Goal: Task Accomplishment & Management: Manage account settings

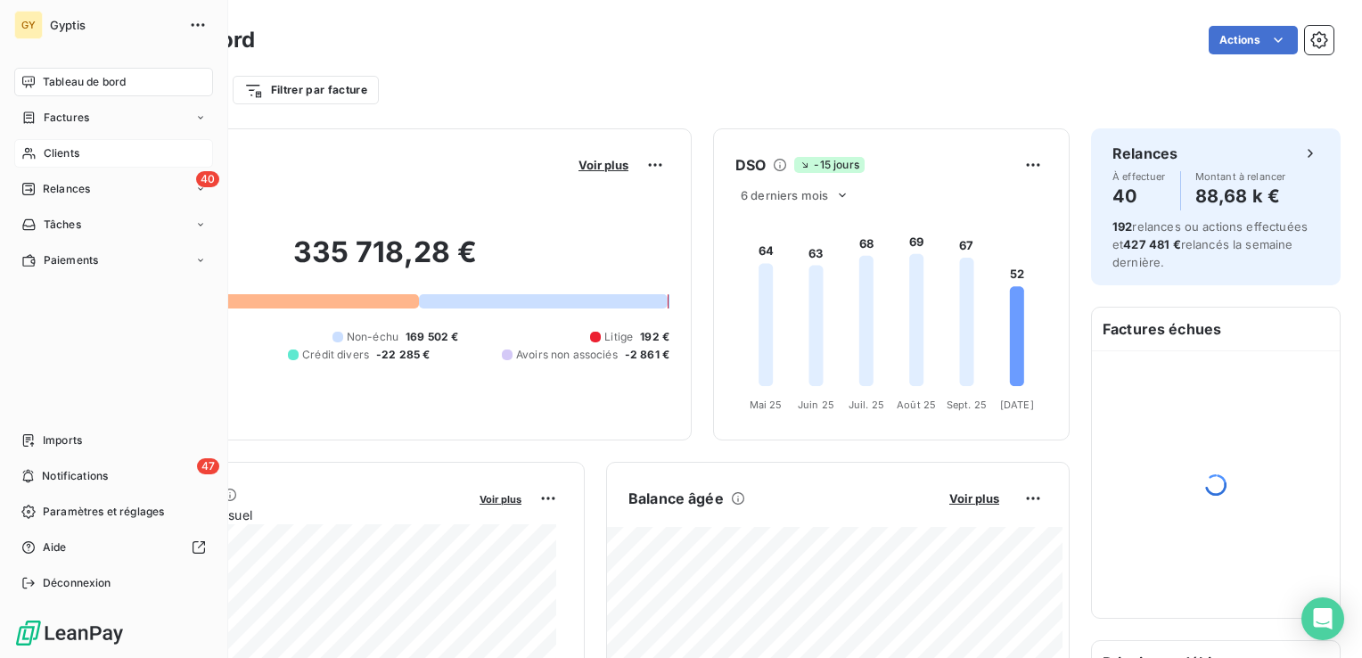
click at [79, 153] on div "Clients" at bounding box center [113, 153] width 199 height 29
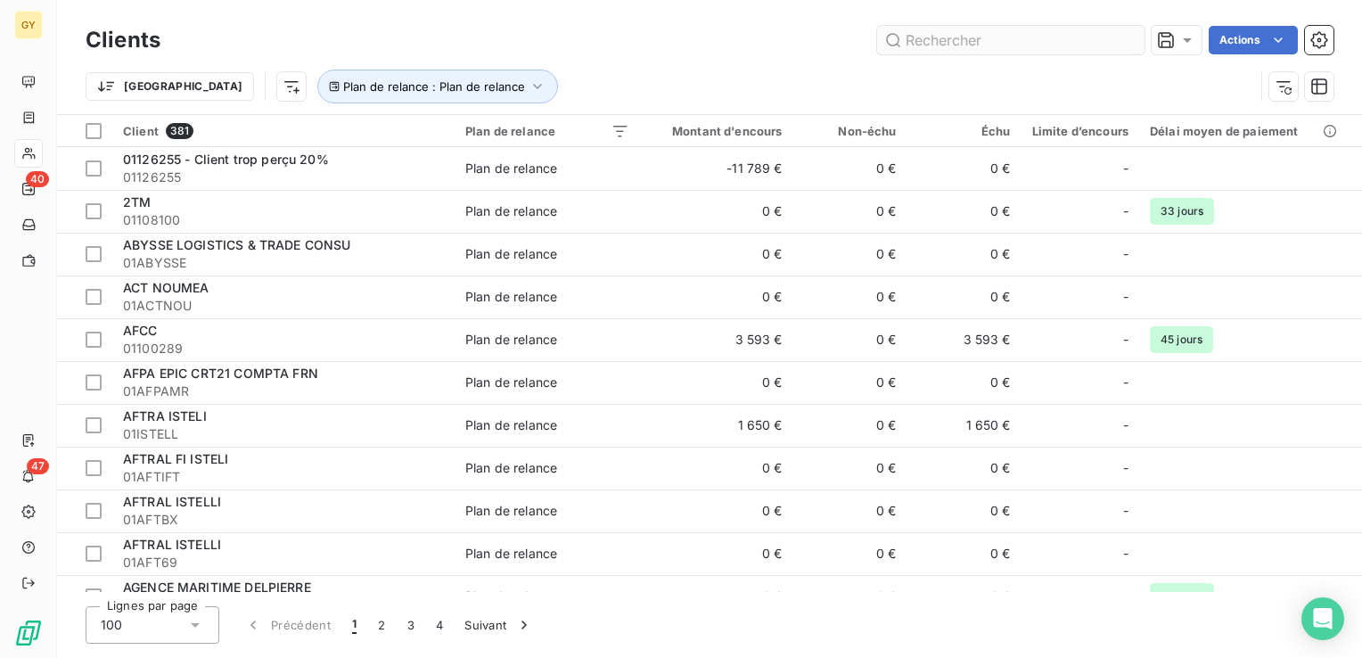
click at [1016, 33] on input "text" at bounding box center [1010, 40] width 267 height 29
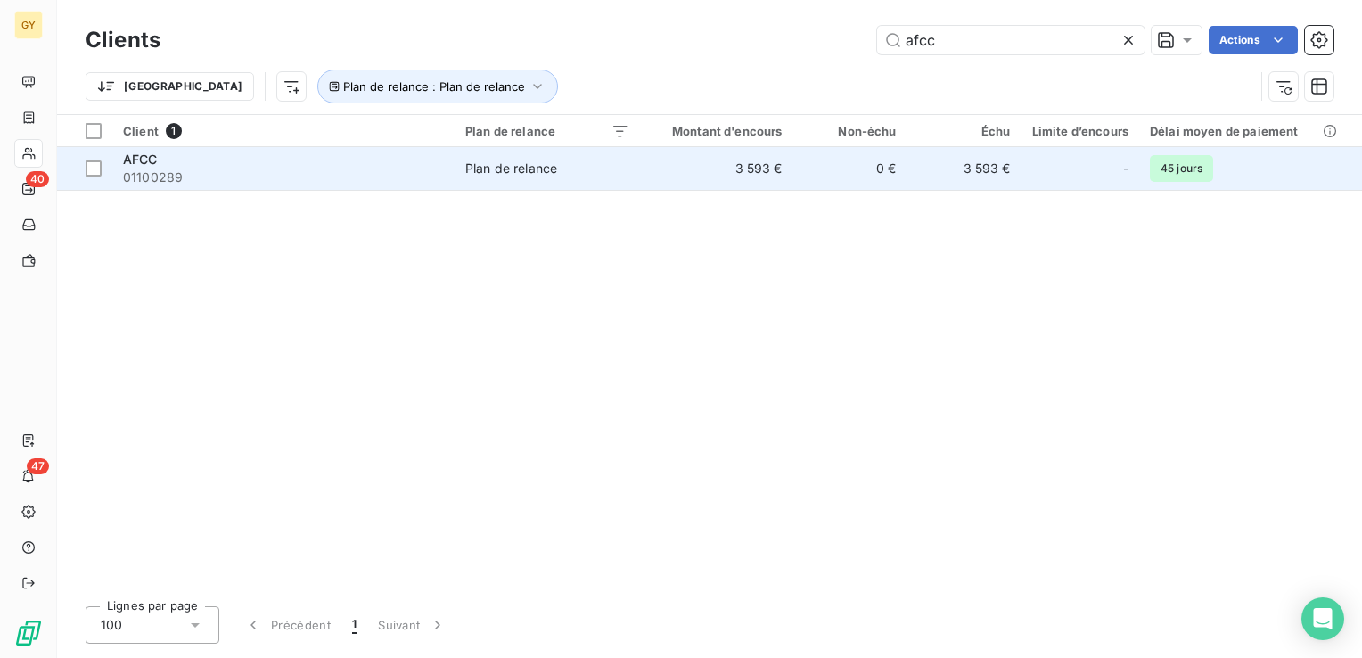
type input "afcc"
click at [563, 168] on span "Plan de relance" at bounding box center [547, 169] width 164 height 18
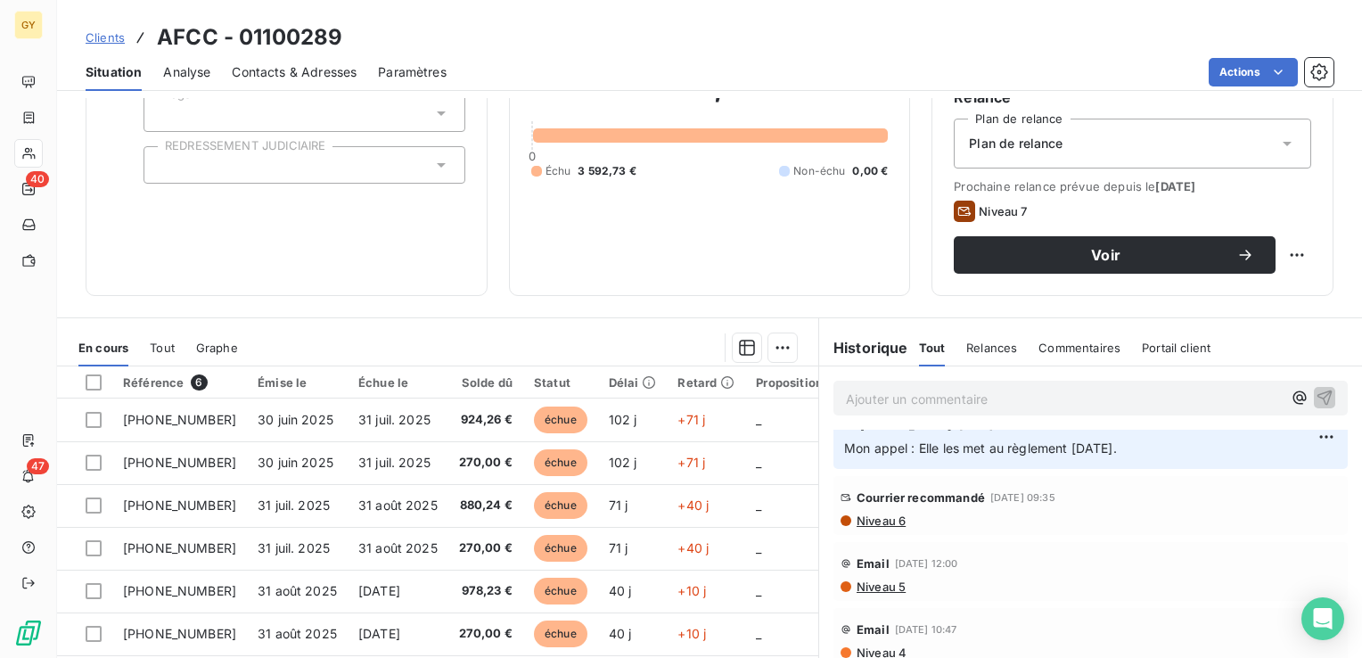
scroll to position [178, 0]
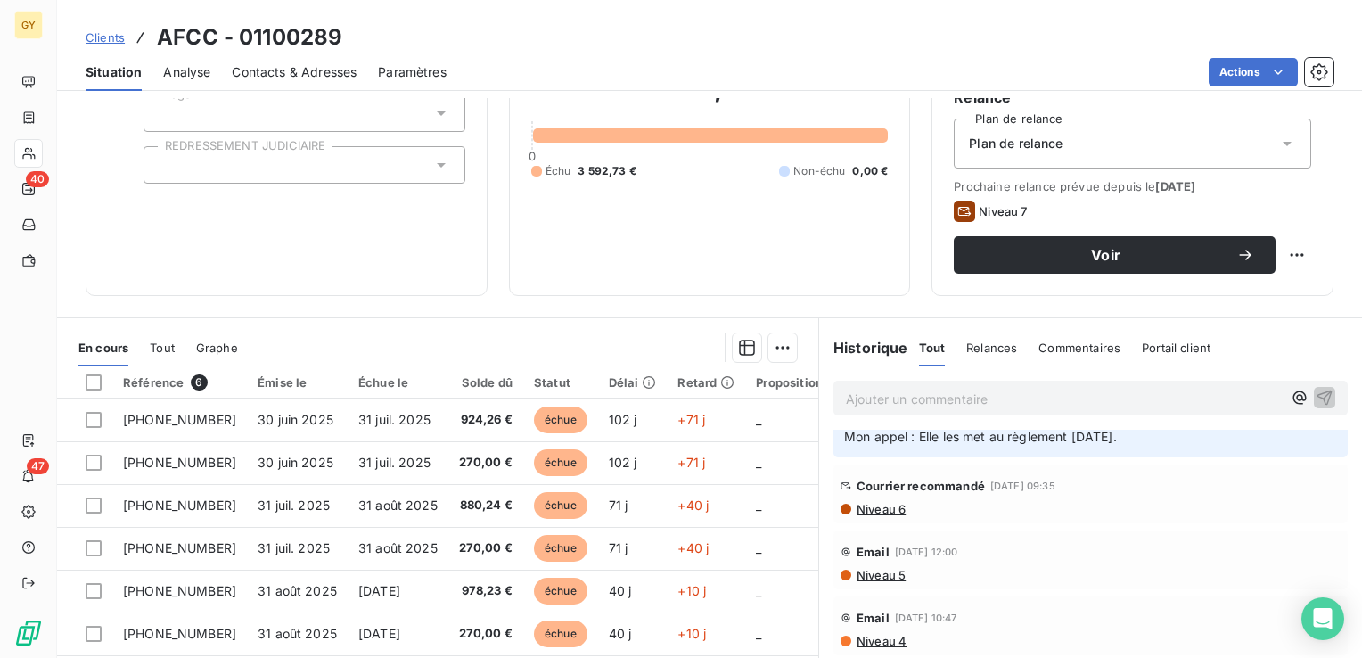
click at [875, 512] on span "Niveau 6" at bounding box center [880, 509] width 51 height 14
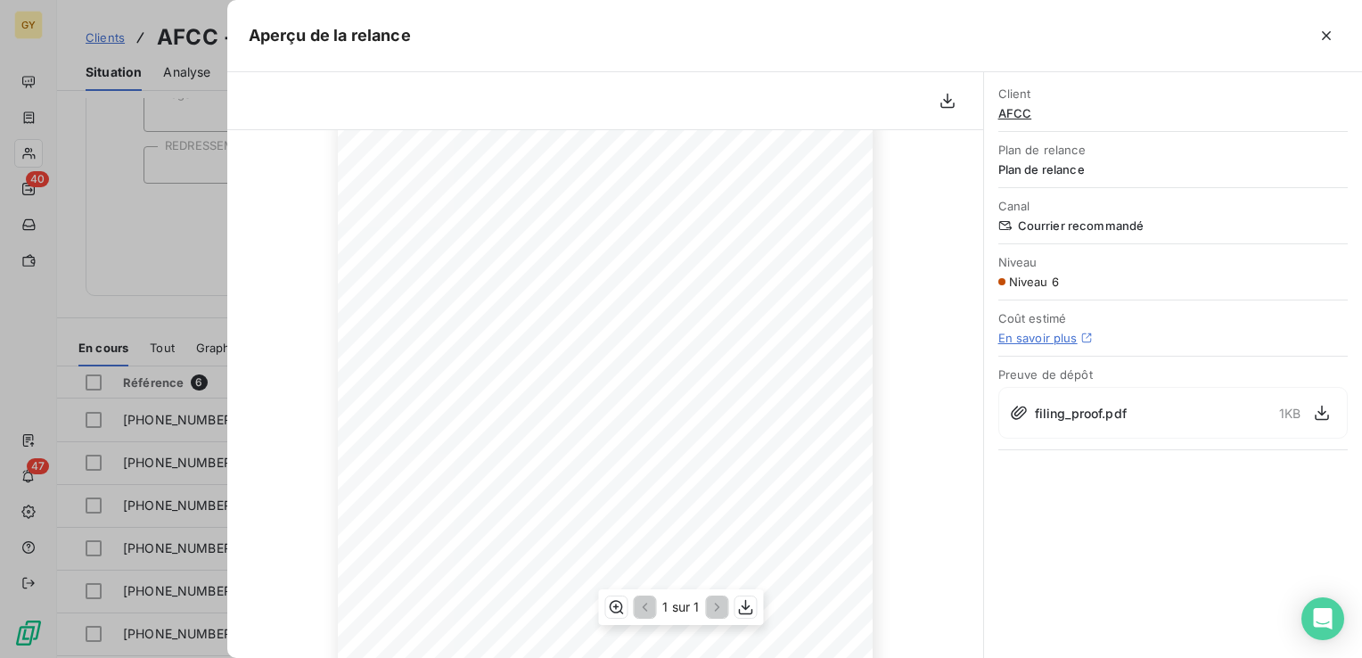
scroll to position [0, 0]
click at [1327, 39] on icon "button" at bounding box center [1327, 36] width 18 height 18
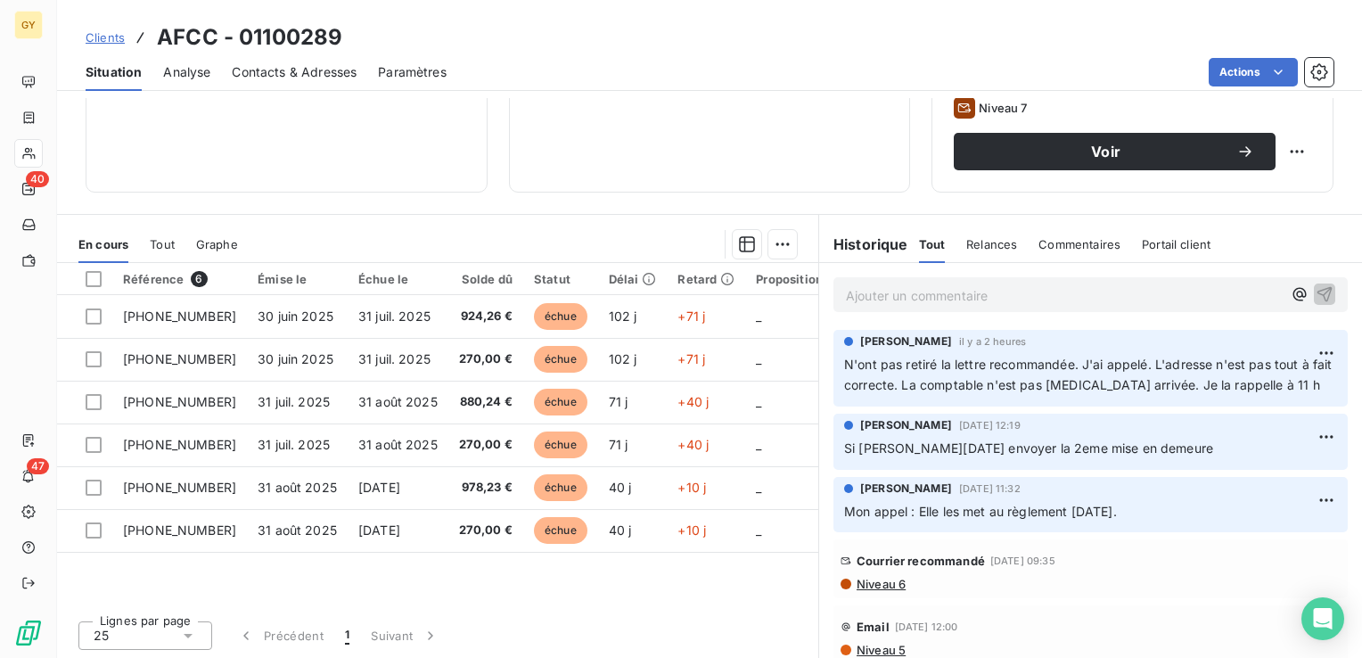
click at [617, 163] on div "3 592,73 € 0 Échu 3 592,73 € Non-échu 0,00 €" at bounding box center [709, 21] width 357 height 300
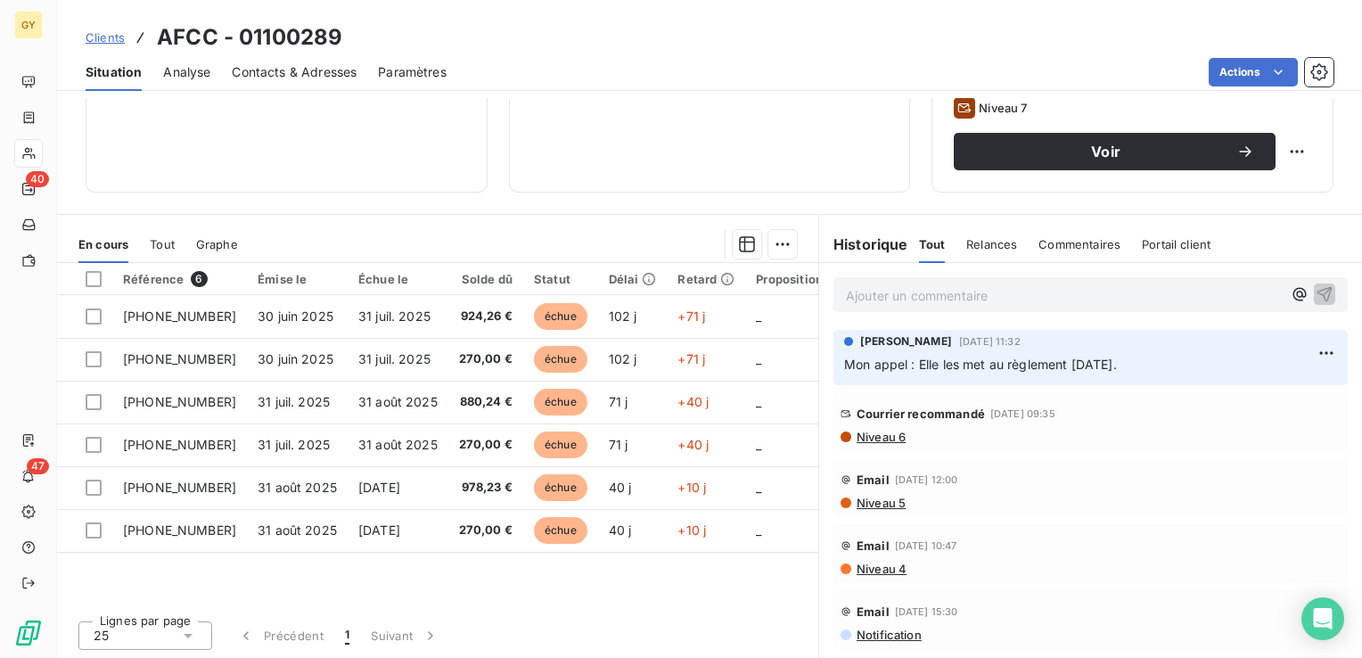
scroll to position [178, 0]
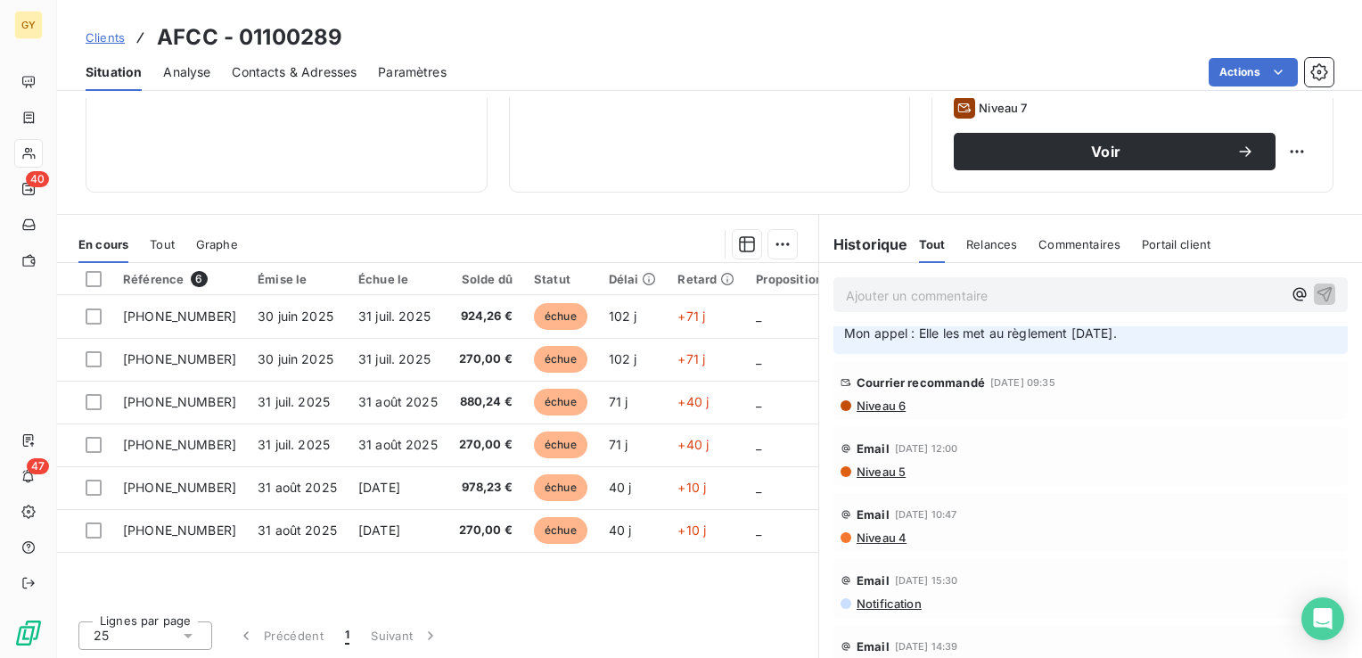
click at [881, 405] on span "Niveau 6" at bounding box center [880, 405] width 51 height 14
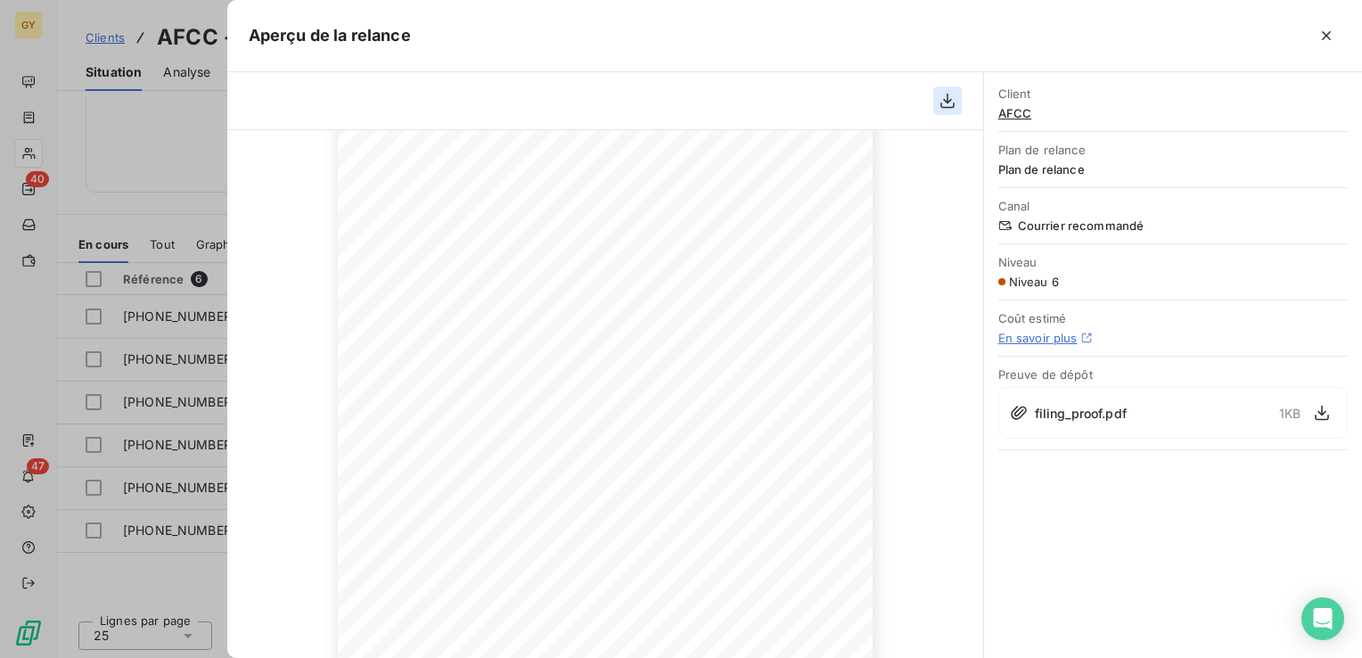
click at [945, 100] on icon "button" at bounding box center [947, 101] width 14 height 15
click at [1331, 33] on icon "button" at bounding box center [1327, 36] width 18 height 18
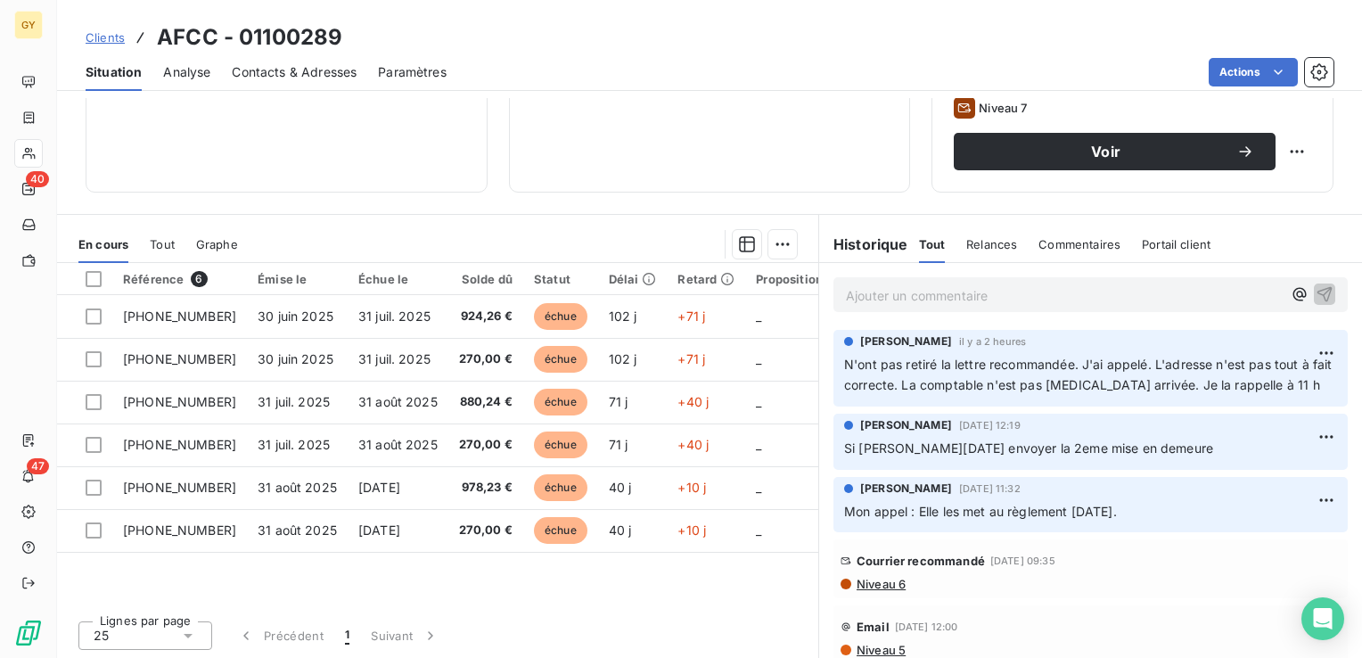
click at [908, 288] on p "Ajouter un commentaire ﻿" at bounding box center [1064, 295] width 436 height 22
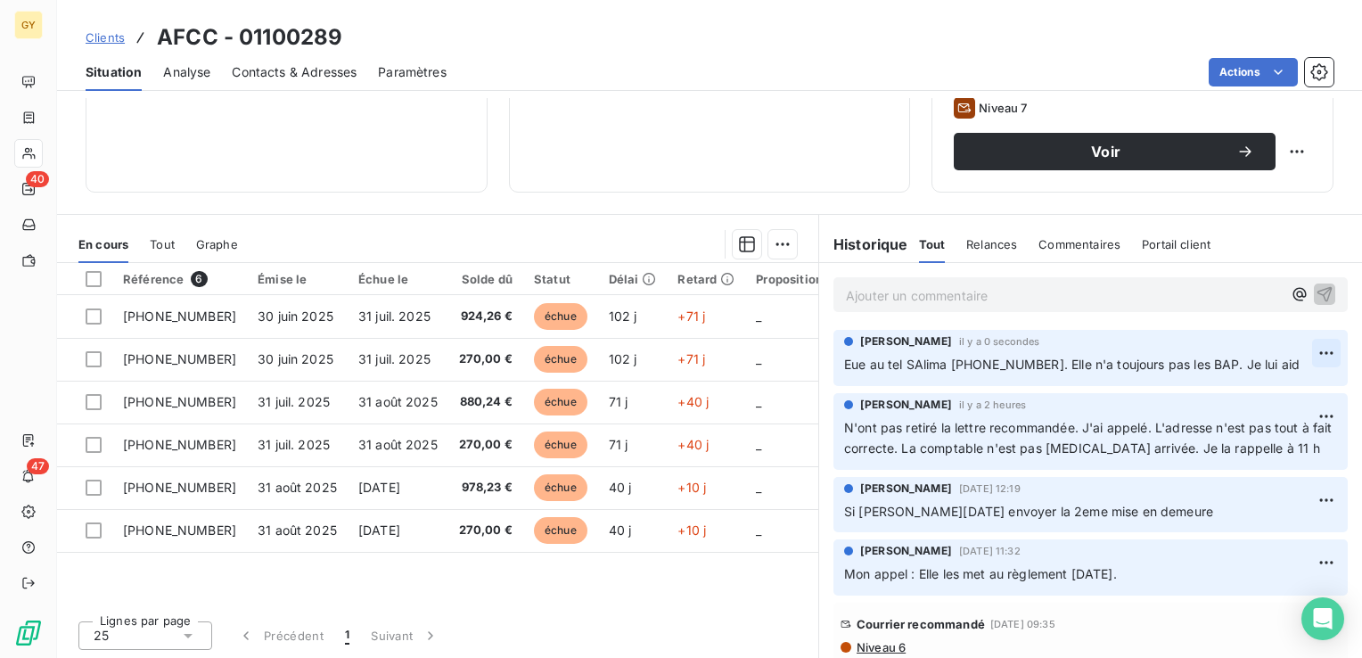
click at [1293, 351] on html "GY 40 47 Clients AFCC - 01100289 Situation Analyse Contacts & Adresses Paramètr…" at bounding box center [681, 329] width 1362 height 658
click at [1242, 396] on div "Editer" at bounding box center [1257, 390] width 100 height 29
click at [1275, 363] on p "Eue au tel SAlima [PHONE_NUMBER]. Elle n'a toujours pas les BAP. Je lui aid" at bounding box center [1078, 365] width 468 height 21
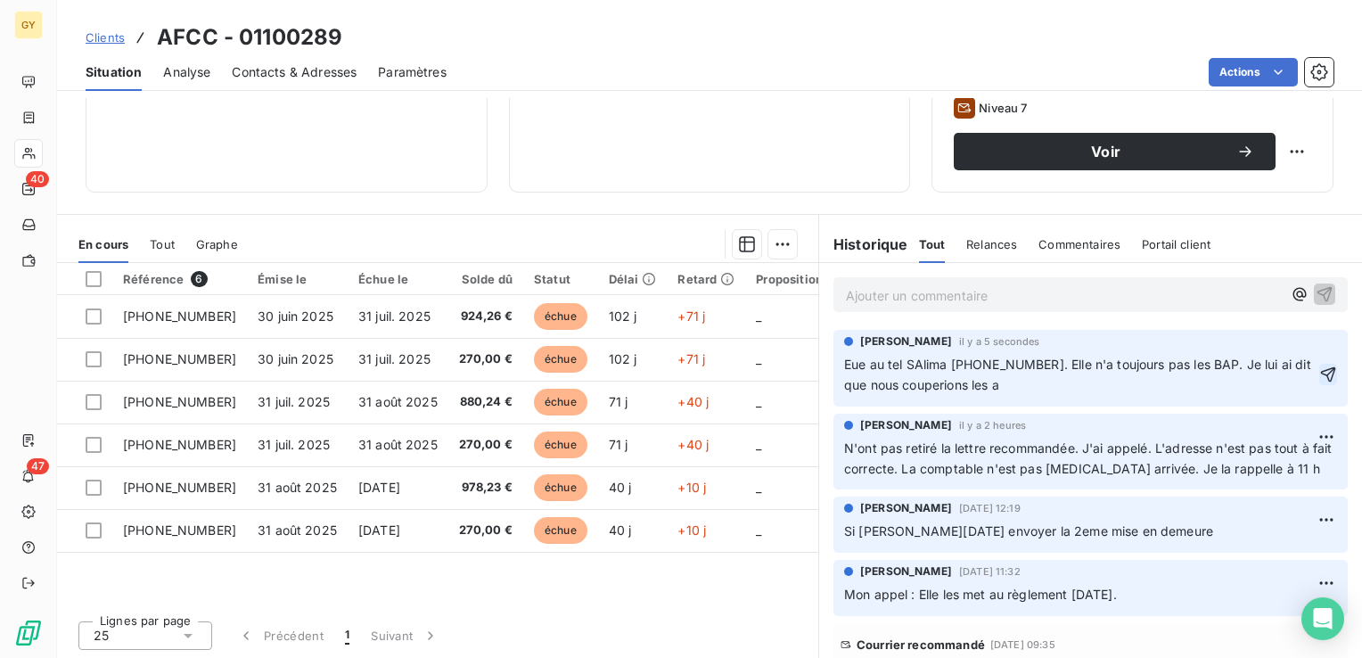
click at [1319, 373] on icon "button" at bounding box center [1328, 374] width 18 height 18
click at [1302, 351] on html "GY 40 47 Clients AFCC - 01100289 Situation Analyse Contacts & Adresses Paramètr…" at bounding box center [681, 329] width 1362 height 658
click at [1264, 397] on div "Editer" at bounding box center [1257, 390] width 100 height 29
click at [1007, 386] on p "Eue au tel SAlima [PHONE_NUMBER]. Elle n'a toujours pas les BAP. Je lui ai dit …" at bounding box center [1080, 375] width 472 height 41
click at [1005, 383] on span "Eue au tel SAlima [PHONE_NUMBER]. Elle n'a toujours pas les BAP. Je lui ai dit …" at bounding box center [1079, 375] width 471 height 36
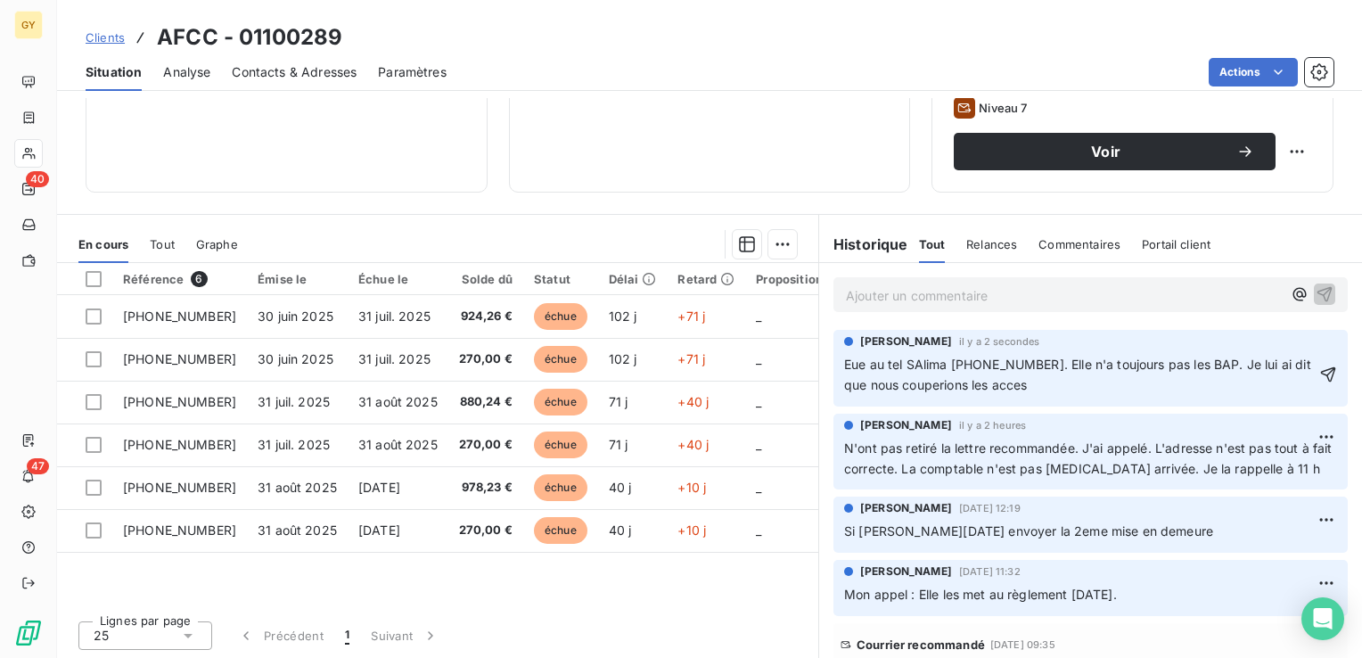
click at [1039, 385] on p "Eue au tel SAlima [PHONE_NUMBER]. Elle n'a toujours pas les BAP. Je lui ai dit …" at bounding box center [1080, 375] width 472 height 41
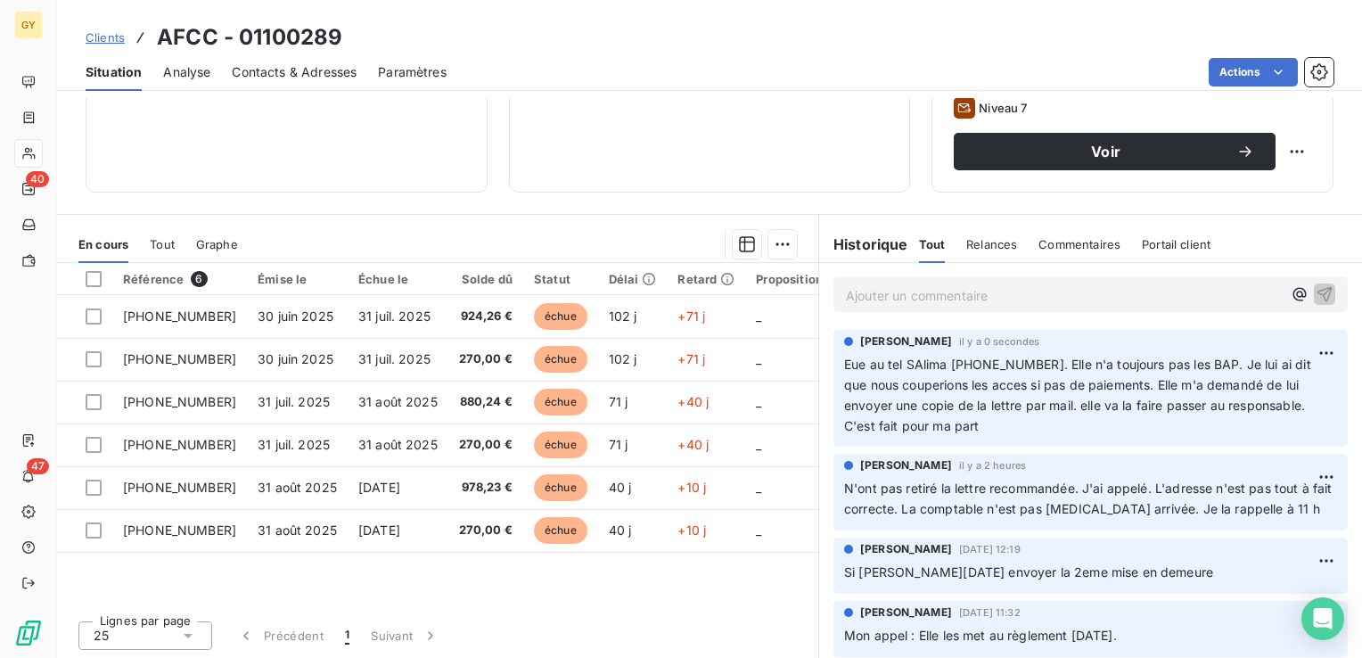
click at [1086, 295] on p "Ajouter un commentaire ﻿" at bounding box center [1064, 295] width 436 height 22
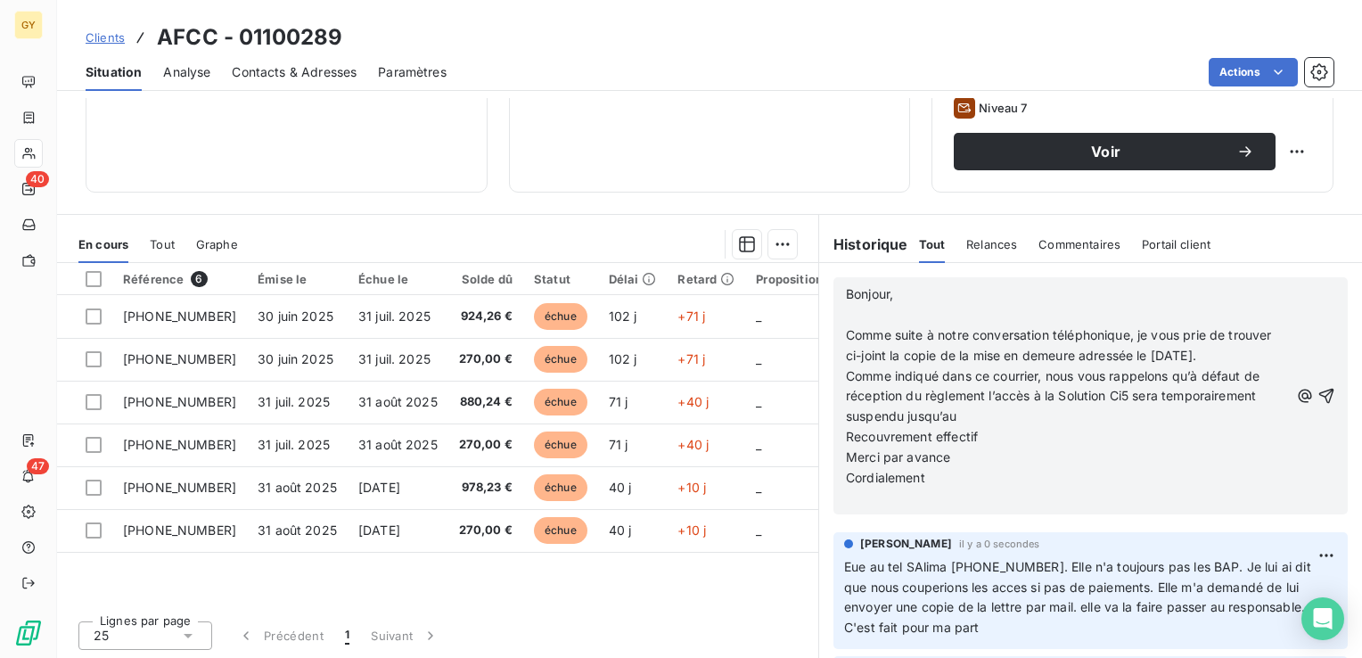
click at [846, 314] on p "﻿" at bounding box center [1067, 315] width 443 height 21
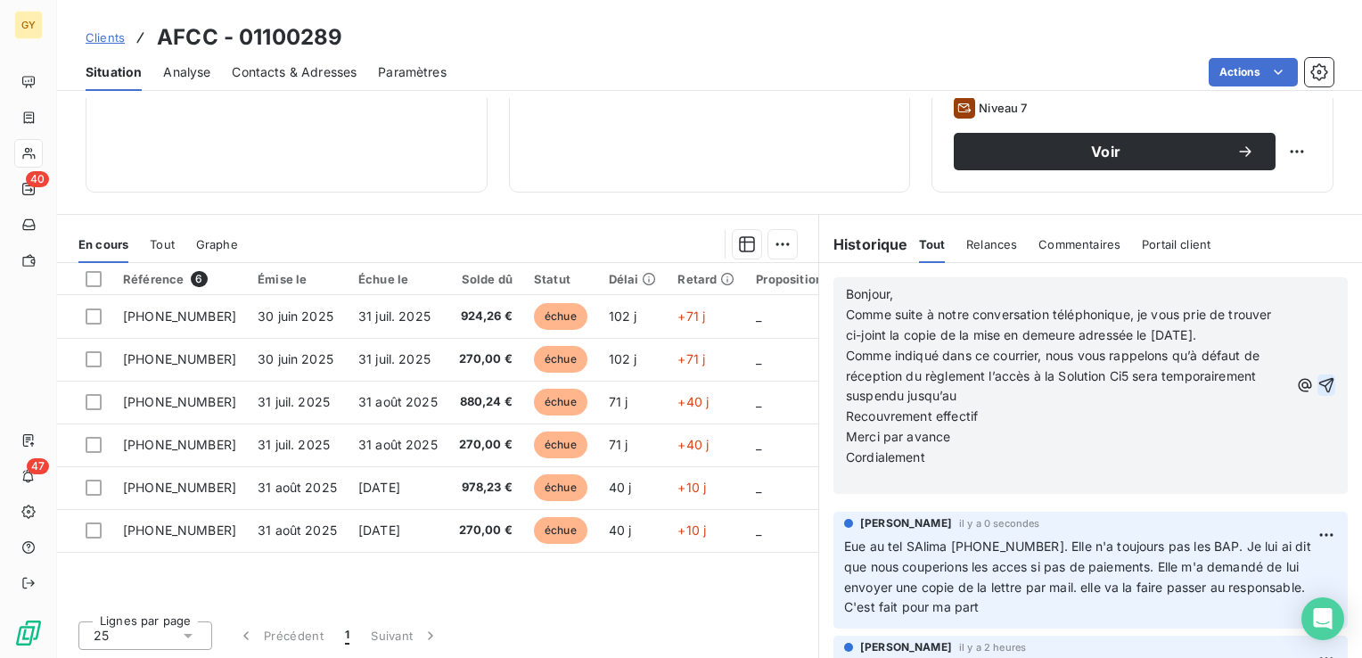
click at [1318, 390] on icon "button" at bounding box center [1327, 385] width 18 height 18
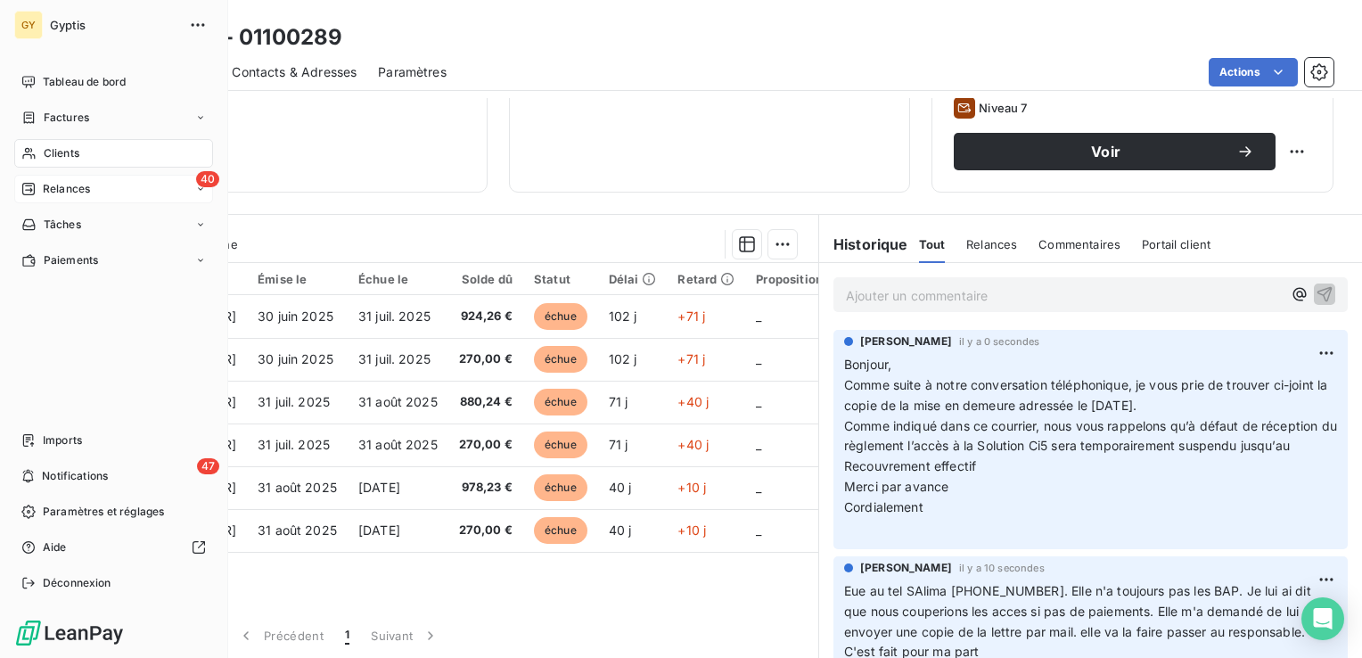
click at [87, 192] on span "Relances" at bounding box center [66, 189] width 47 height 16
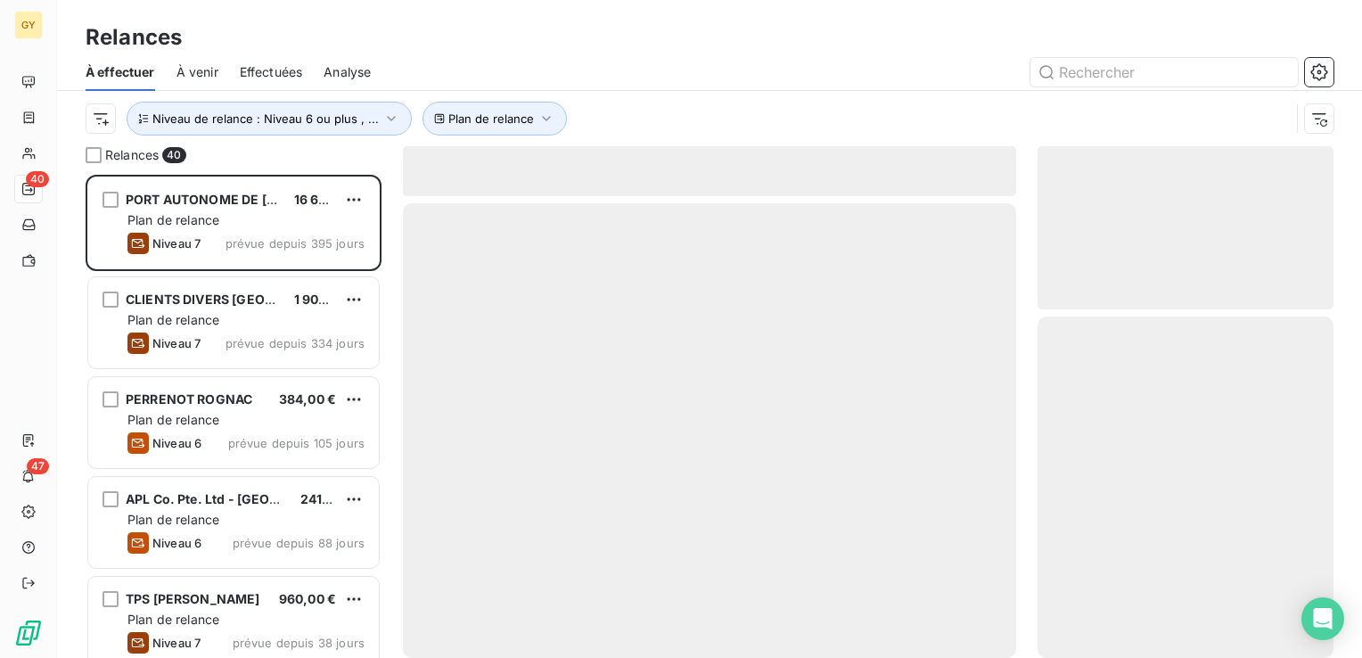
scroll to position [470, 282]
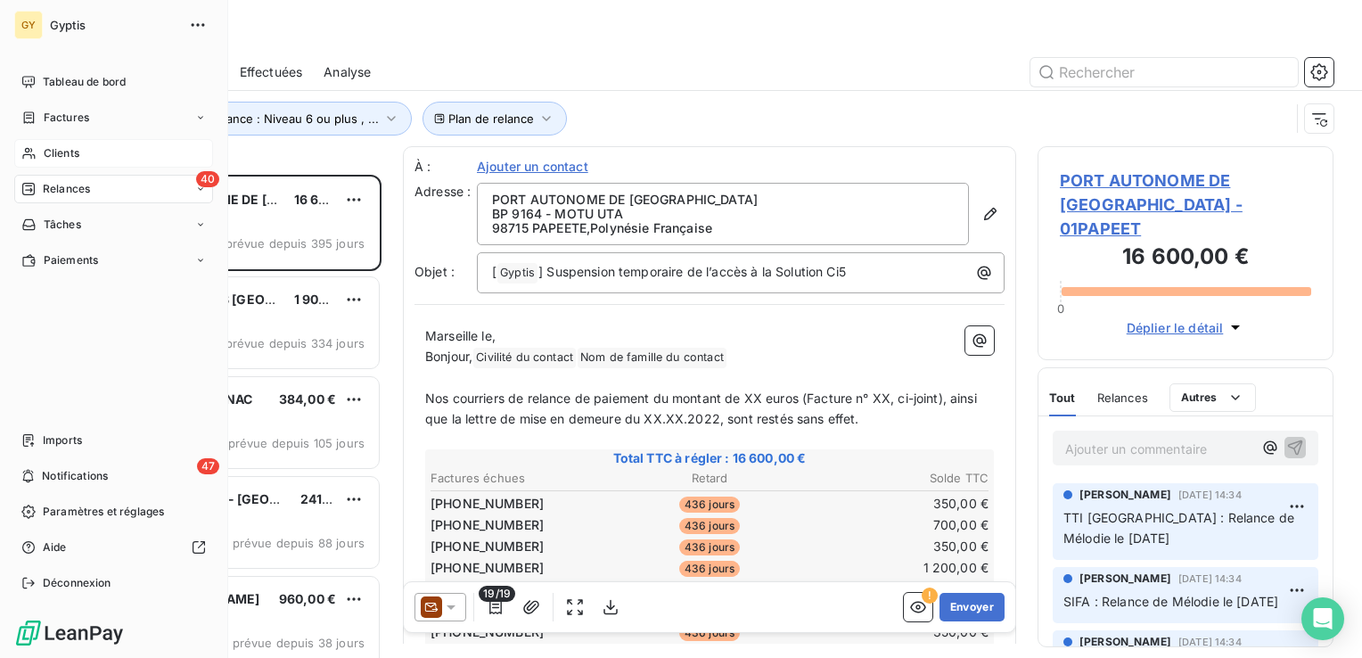
click at [50, 159] on span "Clients" at bounding box center [62, 153] width 36 height 16
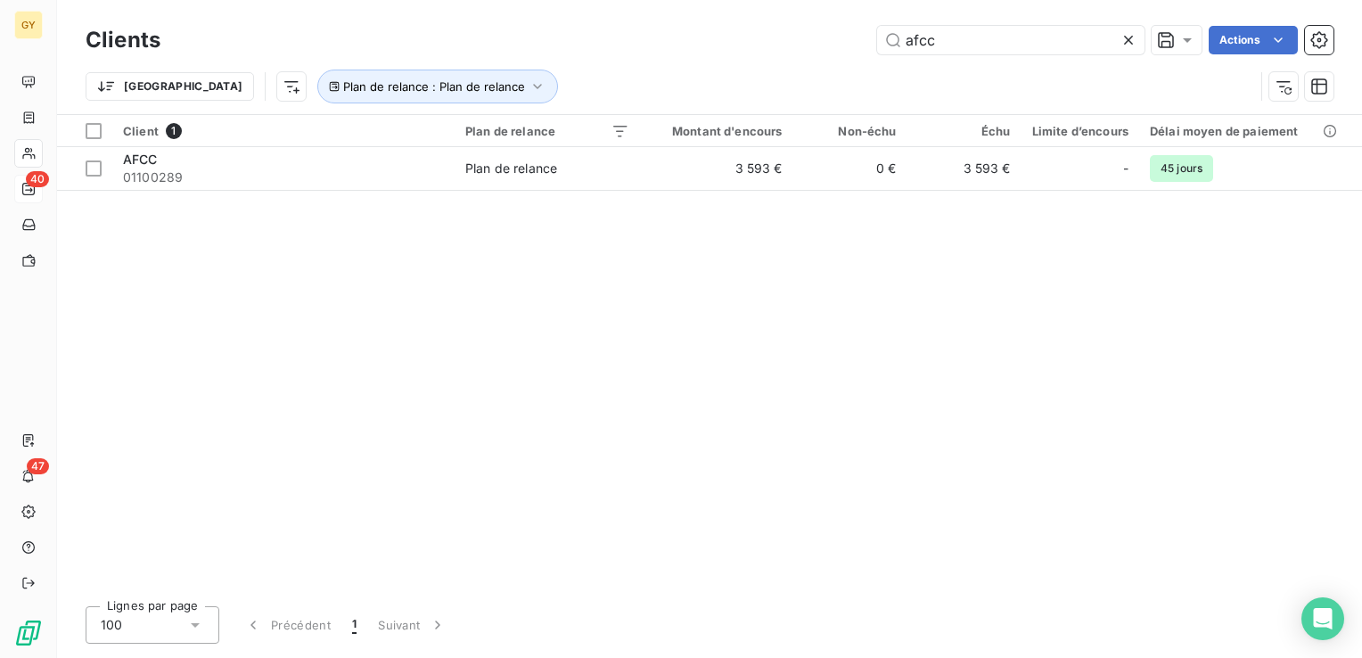
drag, startPoint x: 948, startPoint y: 41, endPoint x: 736, endPoint y: 27, distance: 212.6
click at [740, 27] on div "afcc Actions" at bounding box center [758, 40] width 1152 height 29
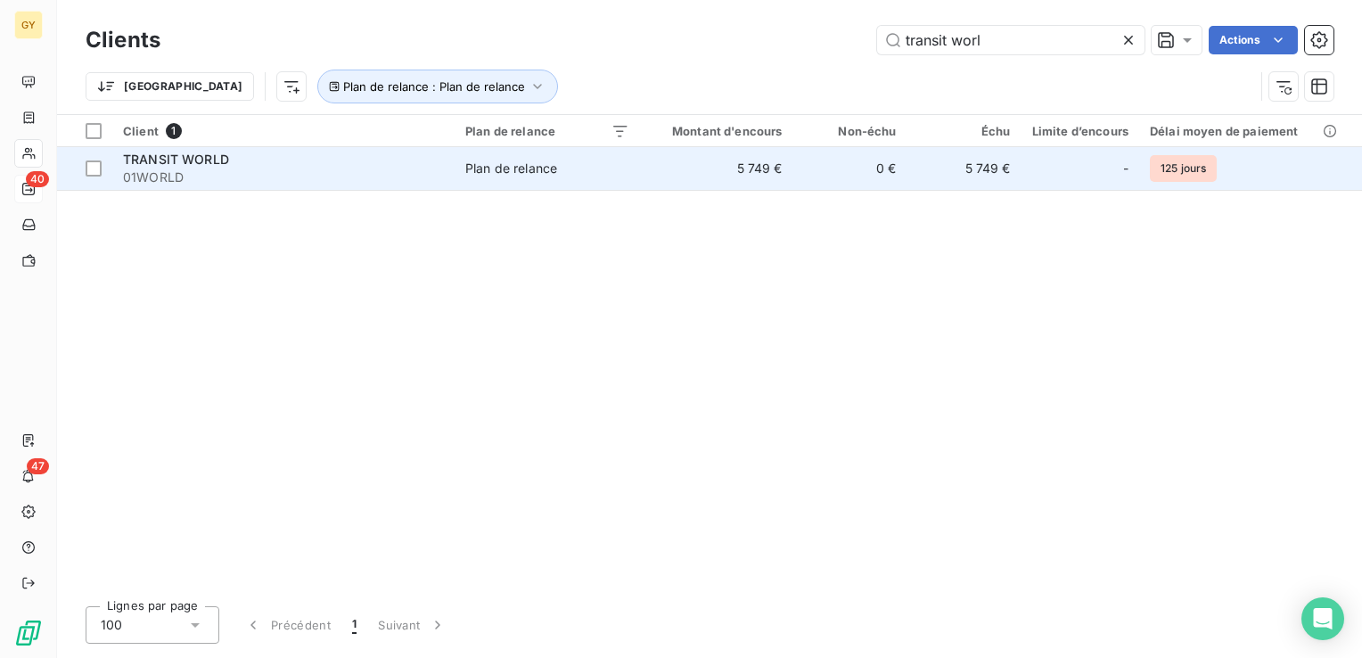
type input "transit worl"
click at [890, 162] on td "0 €" at bounding box center [850, 168] width 114 height 43
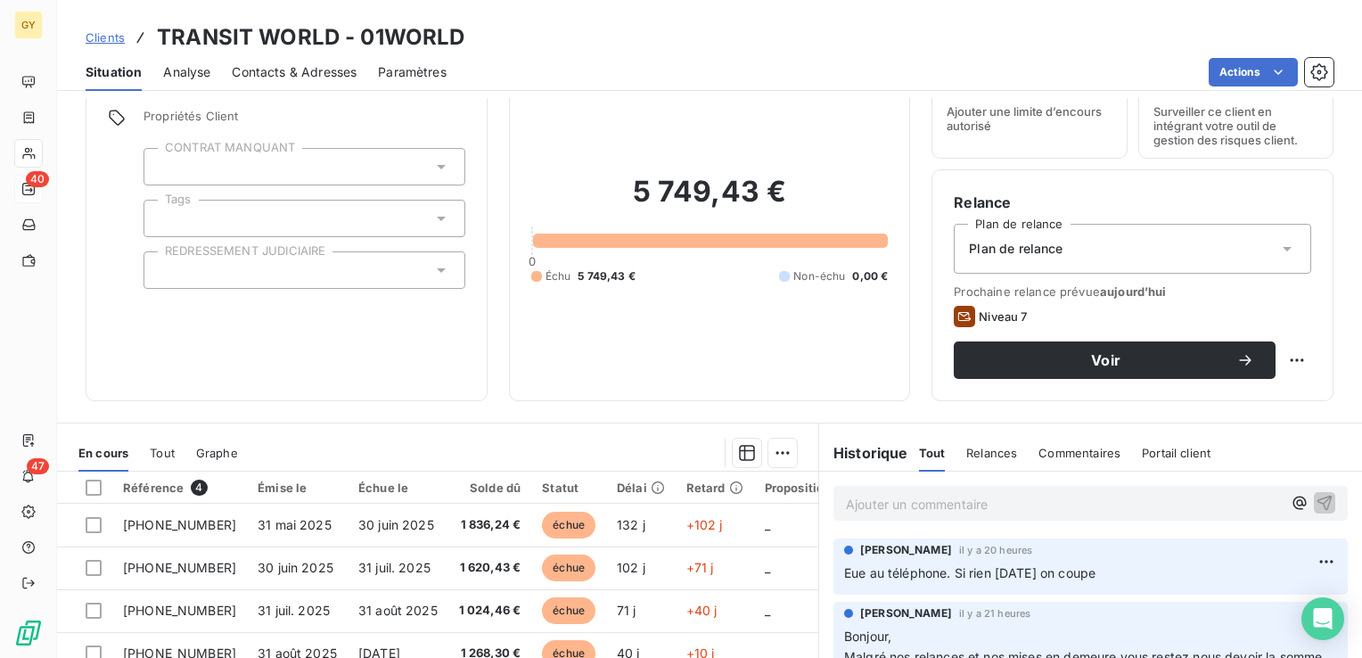
scroll to position [267, 0]
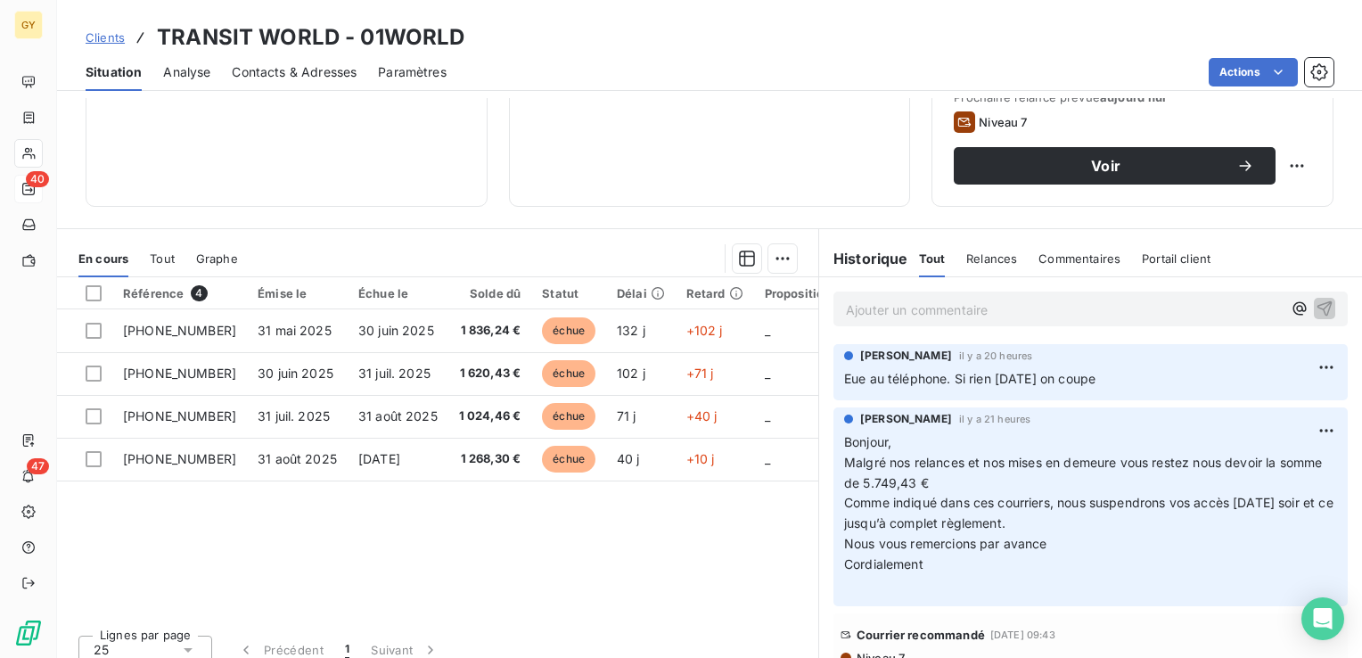
click at [278, 67] on span "Contacts & Adresses" at bounding box center [294, 72] width 125 height 18
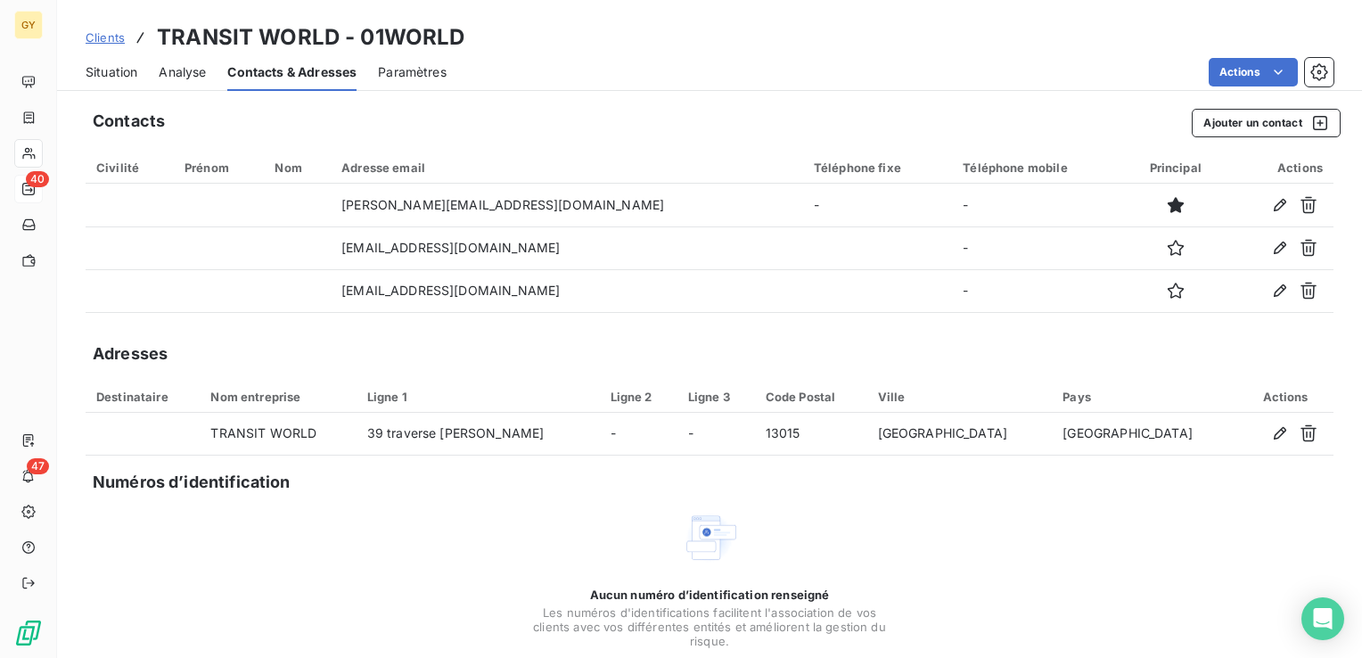
click at [119, 70] on span "Situation" at bounding box center [112, 72] width 52 height 18
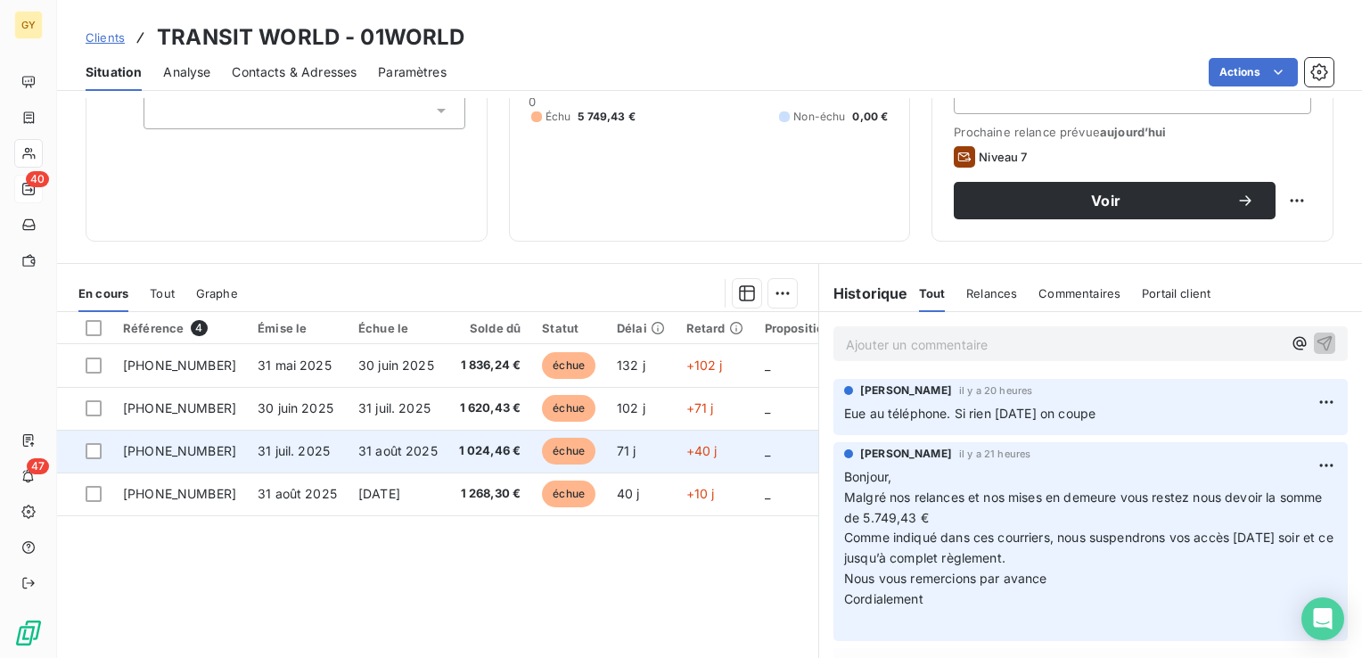
scroll to position [282, 0]
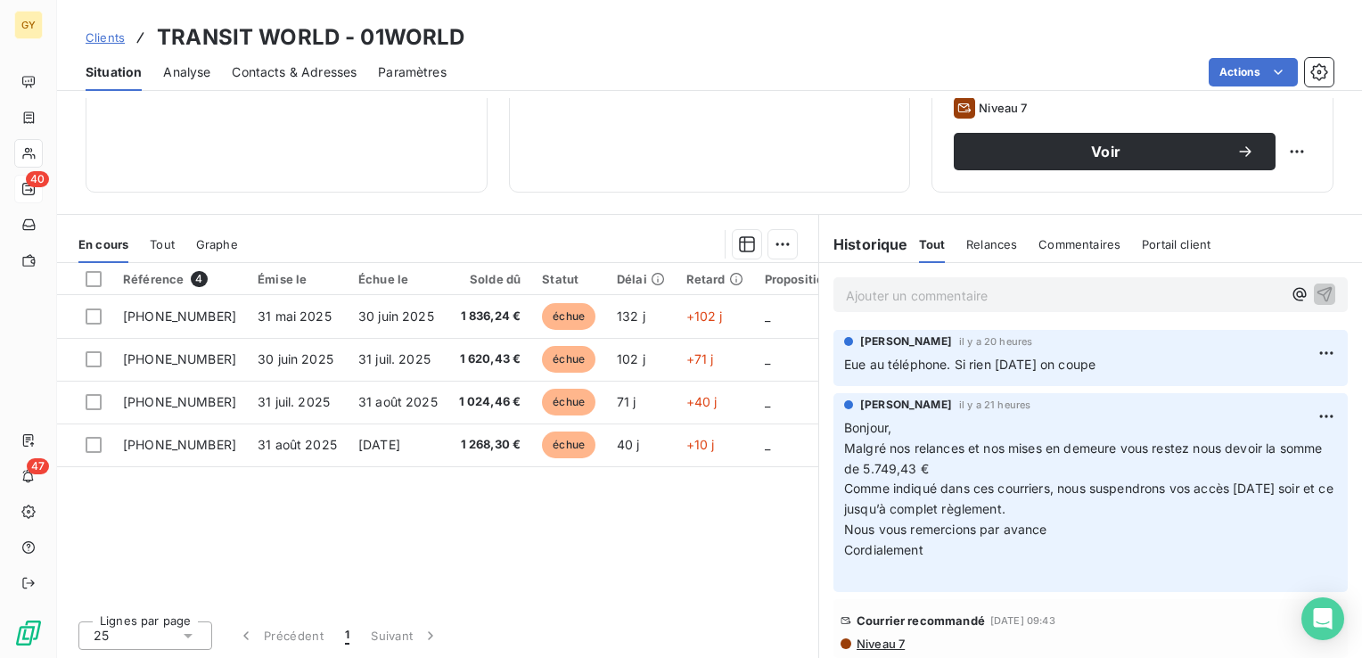
click at [909, 297] on p "Ajouter un commentaire ﻿" at bounding box center [1064, 295] width 436 height 22
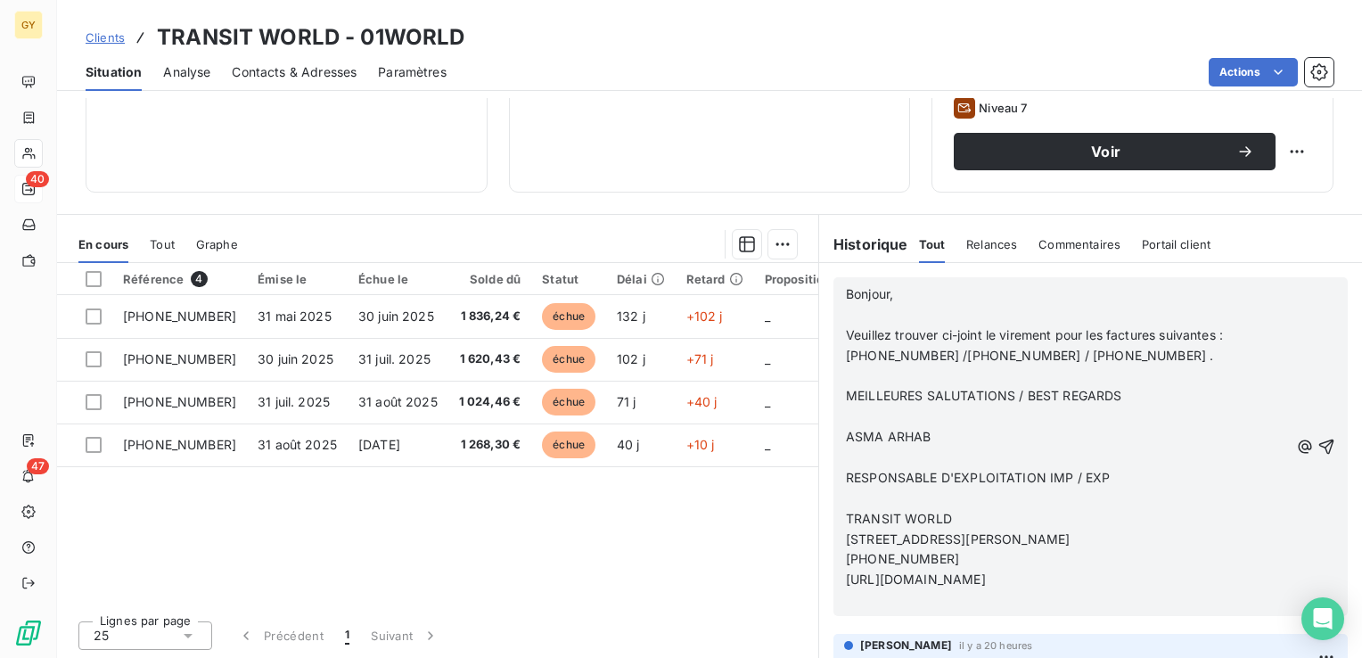
click at [846, 317] on p "﻿" at bounding box center [1067, 315] width 443 height 21
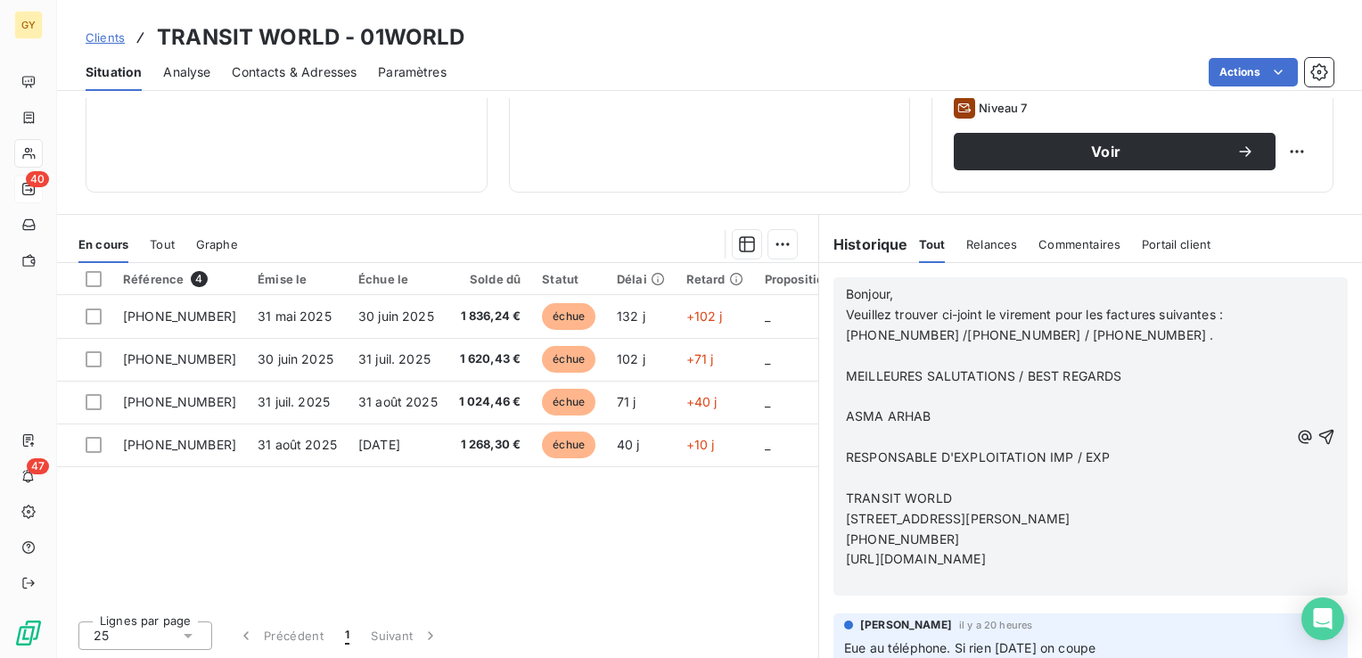
click at [847, 358] on p "﻿" at bounding box center [1067, 356] width 443 height 21
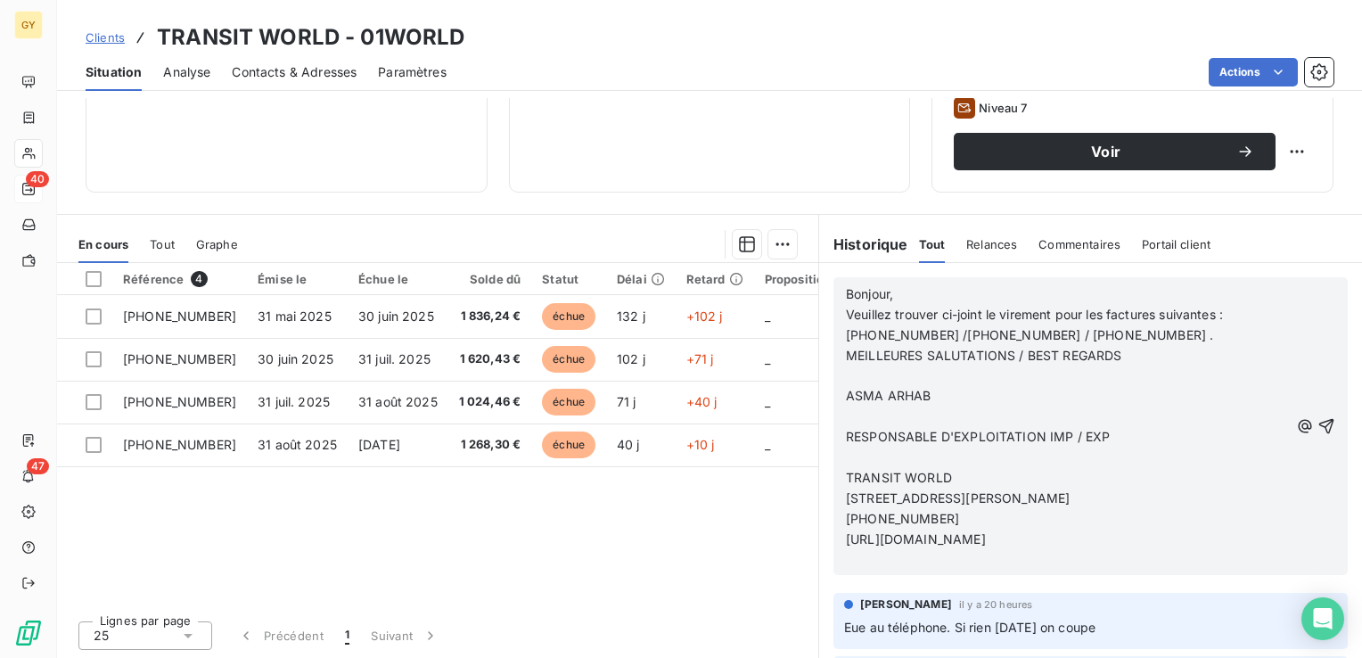
click at [846, 376] on p "﻿" at bounding box center [1067, 376] width 443 height 21
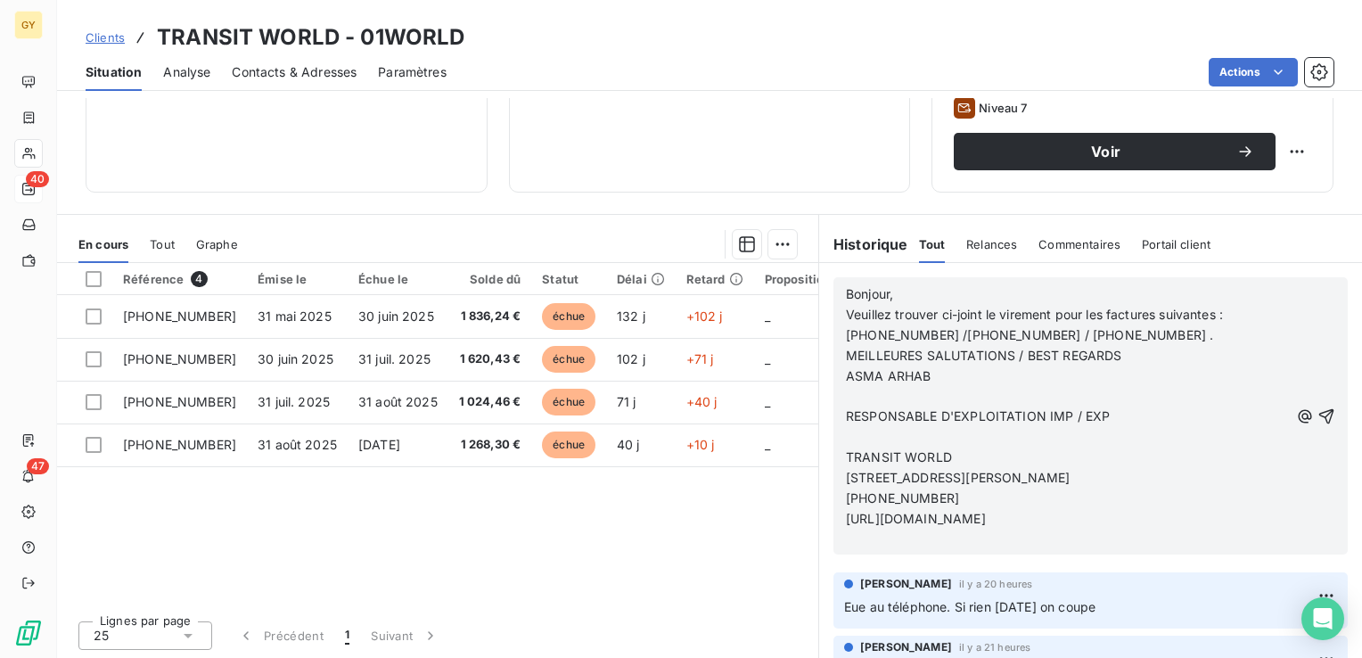
click at [846, 397] on p "﻿" at bounding box center [1067, 396] width 443 height 21
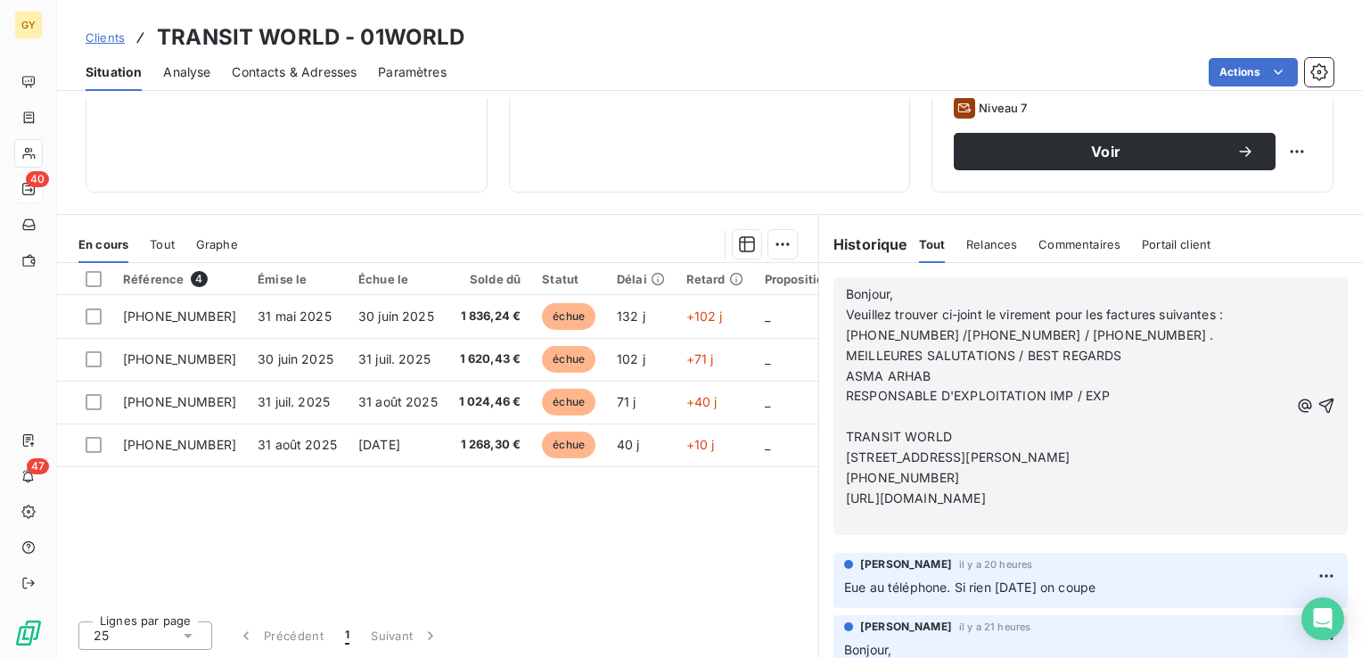
click at [846, 413] on p "﻿" at bounding box center [1067, 416] width 443 height 21
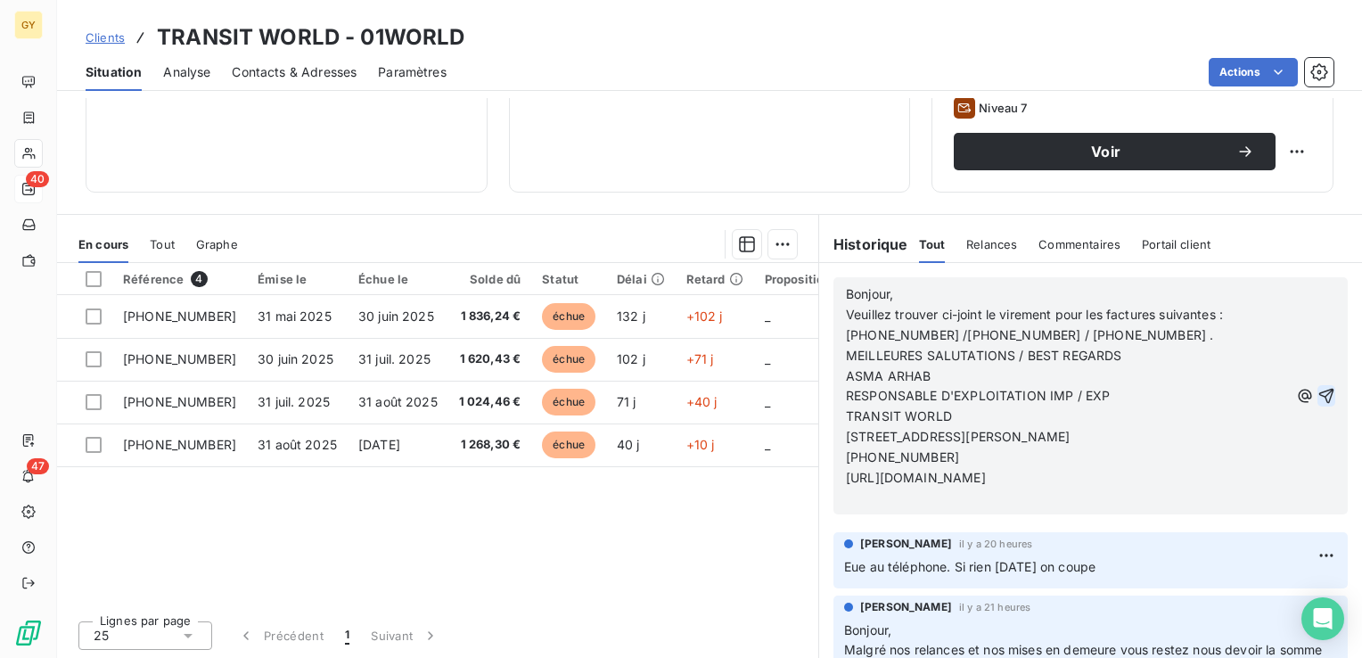
click at [1318, 387] on icon "button" at bounding box center [1327, 396] width 18 height 18
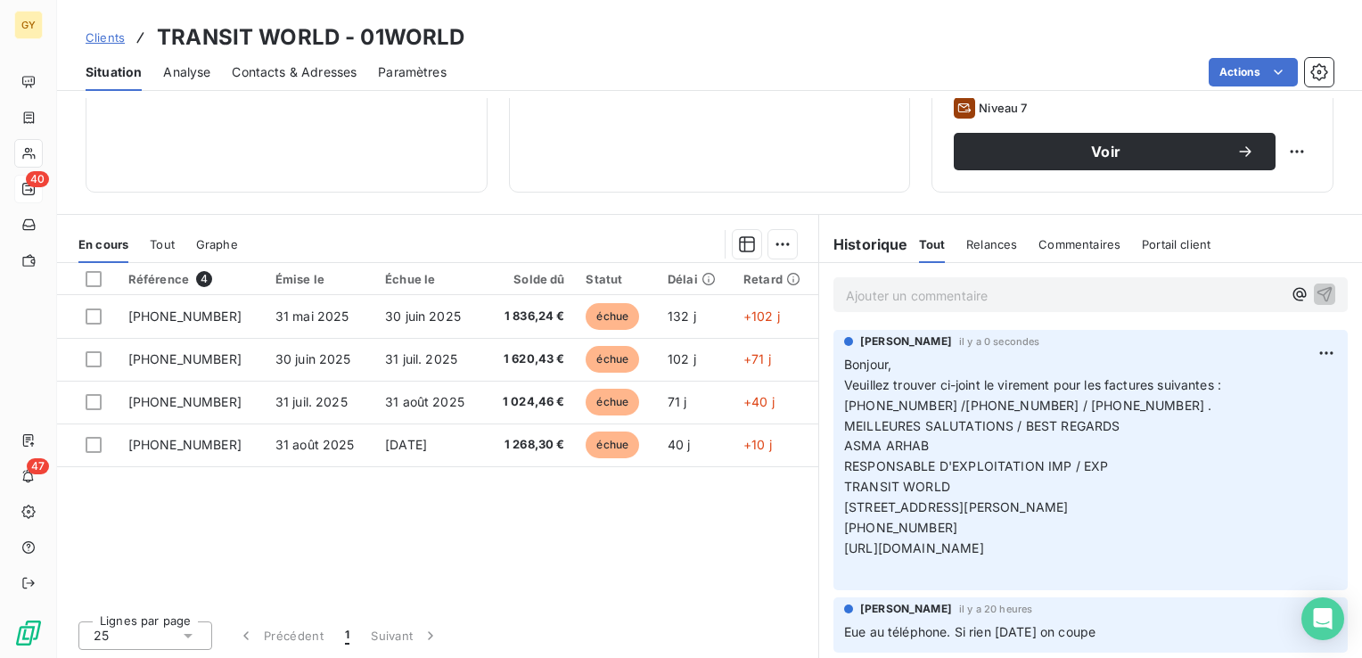
click at [1318, 433] on div "[PERSON_NAME] il y a 0 secondes Bonjour, [PERSON_NAME] trouver ci-joint le vire…" at bounding box center [1090, 460] width 514 height 260
drag, startPoint x: 265, startPoint y: 130, endPoint x: 275, endPoint y: 118, distance: 15.9
click at [265, 130] on div "Informations client Propriétés Client CONTRAT MANQUANT Tags REDRESSEMENT JUDICI…" at bounding box center [287, 9] width 402 height 365
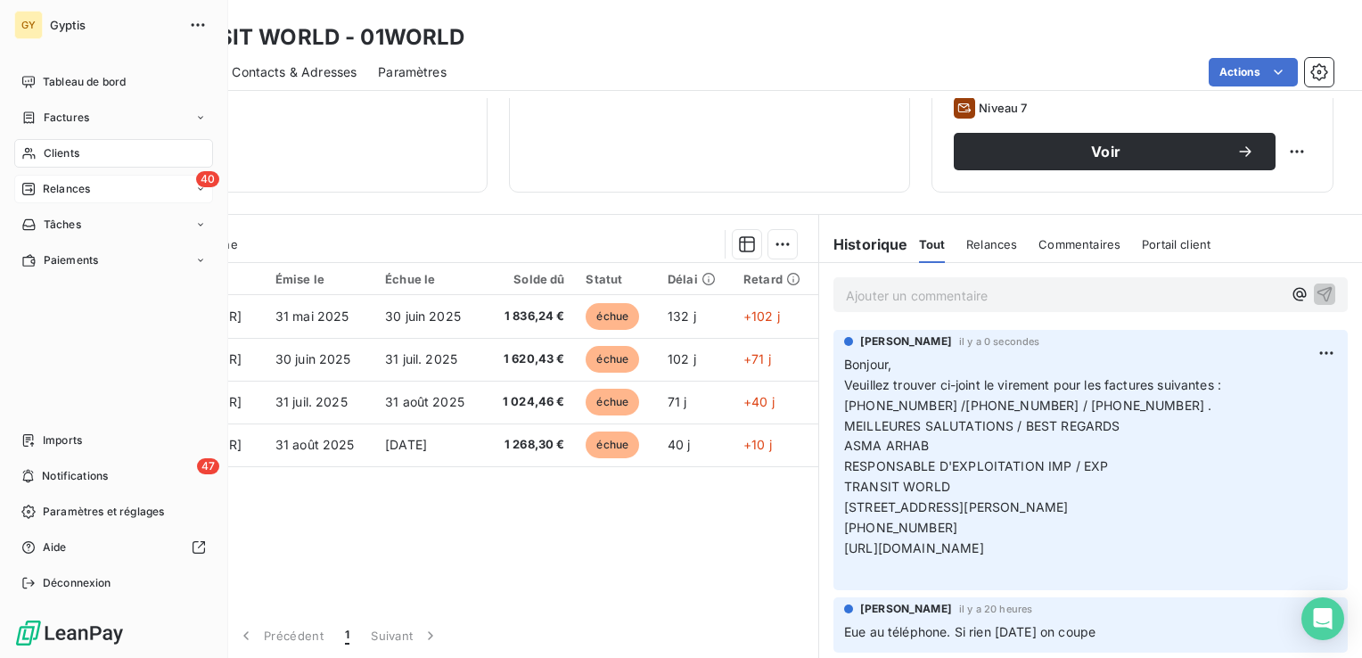
click at [45, 187] on span "Relances" at bounding box center [66, 189] width 47 height 16
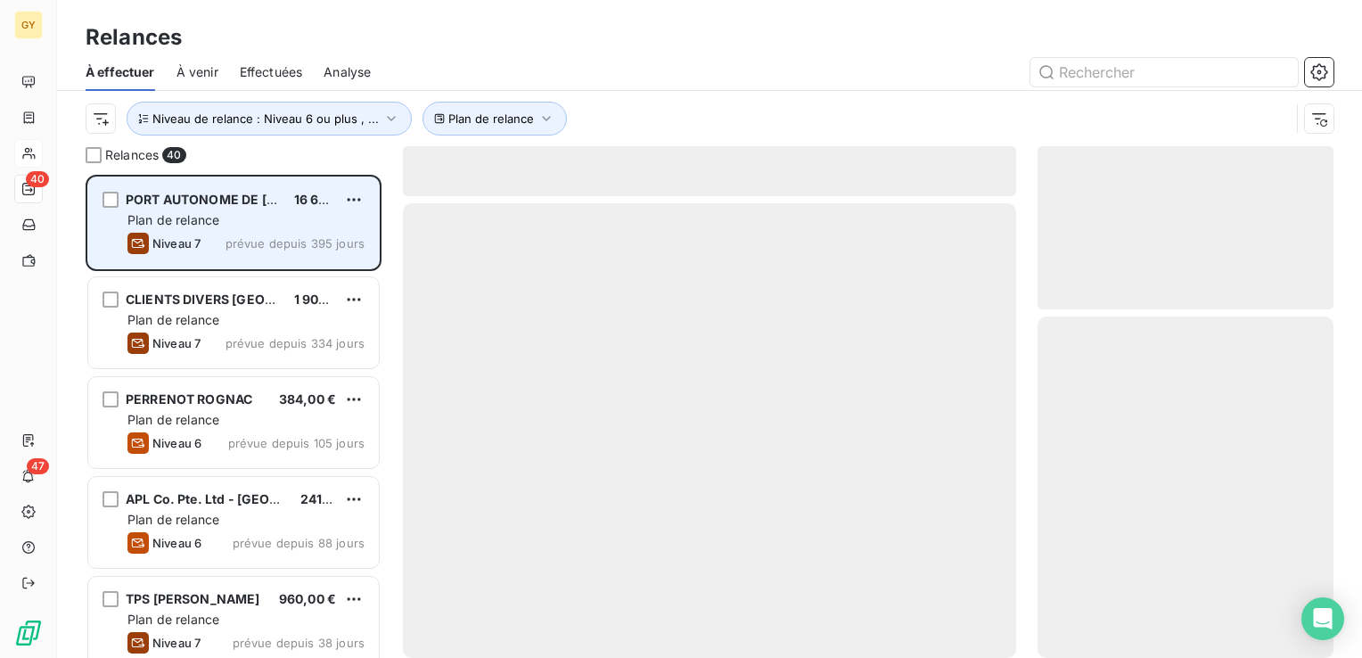
scroll to position [470, 282]
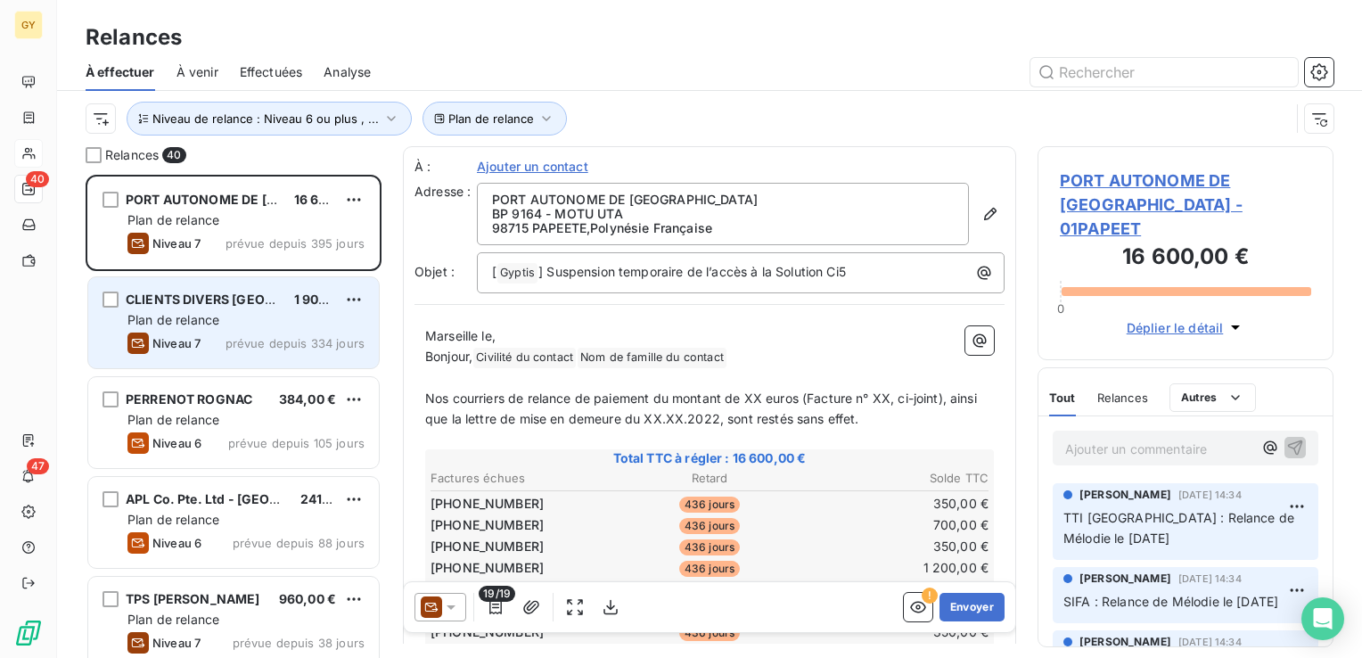
click at [242, 320] on div "Plan de relance" at bounding box center [245, 320] width 237 height 18
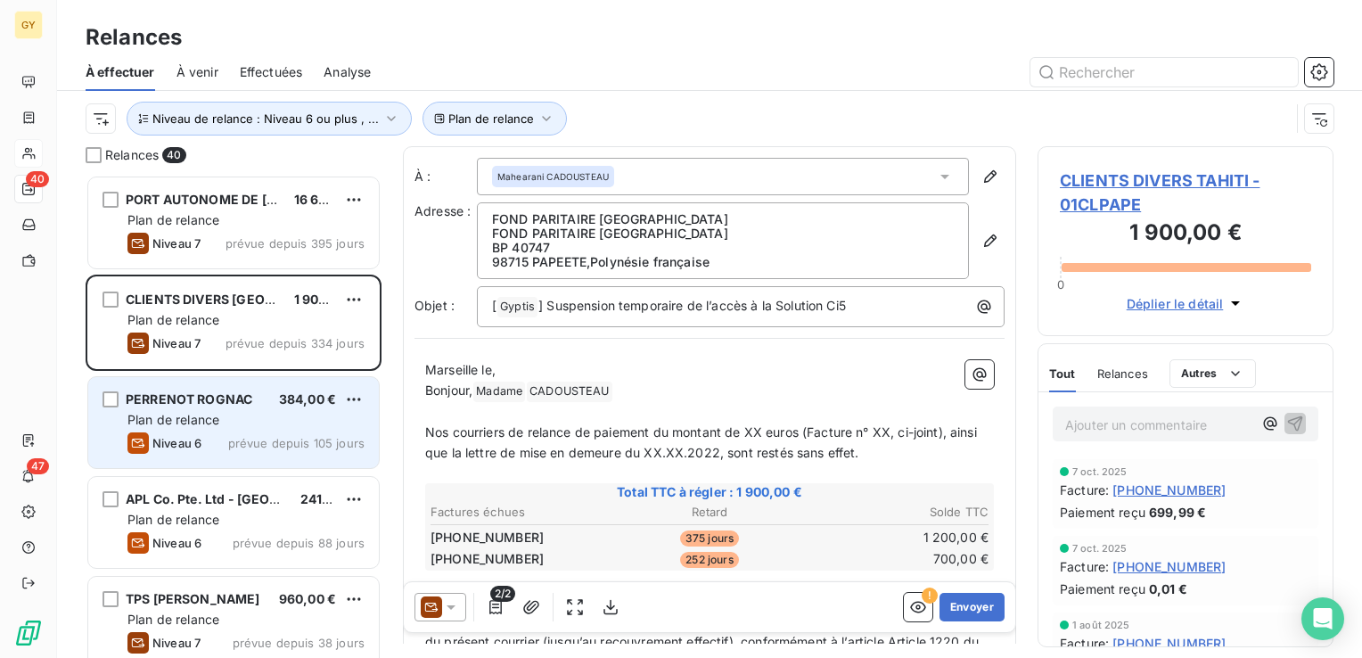
click at [158, 411] on div "Plan de relance" at bounding box center [245, 420] width 237 height 18
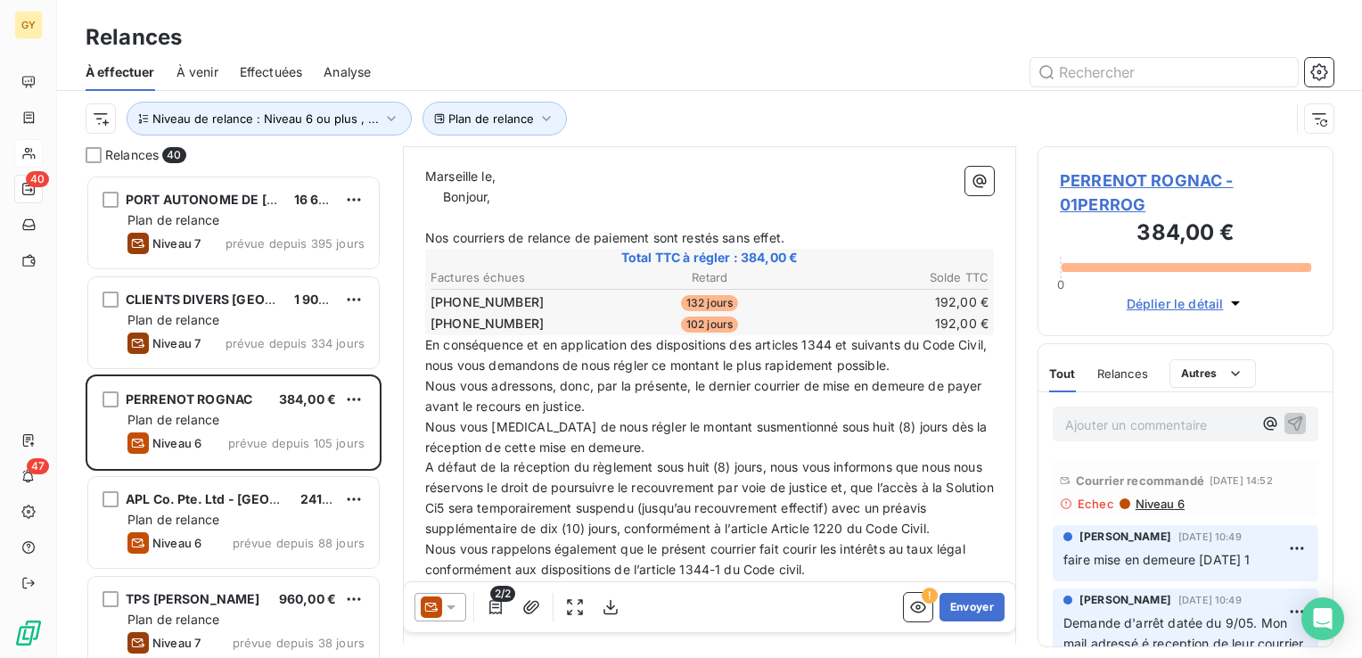
click at [1145, 434] on p "Ajouter un commentaire ﻿" at bounding box center [1158, 425] width 187 height 22
click at [1286, 423] on icon "button" at bounding box center [1295, 423] width 18 height 18
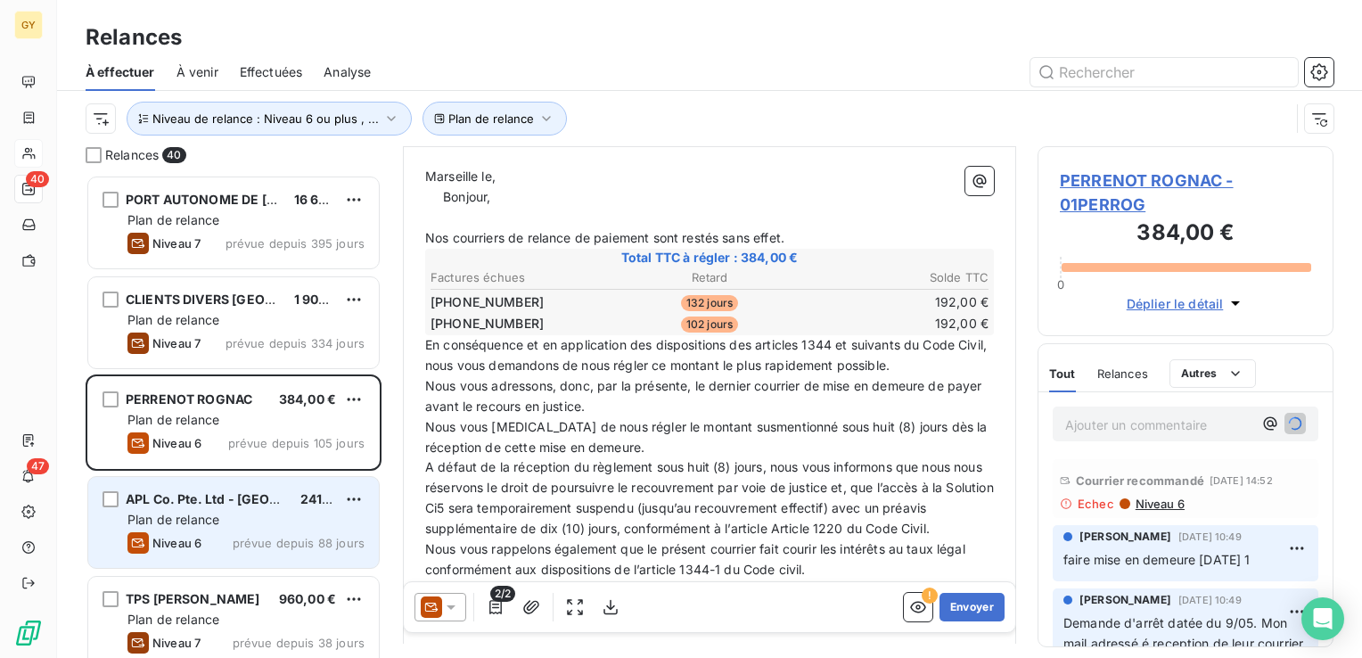
click at [167, 508] on div "APL Co. Pte. Ltd - [GEOGRAPHIC_DATA] 241,08 € Plan de relance Niveau 6 prévue d…" at bounding box center [233, 522] width 291 height 91
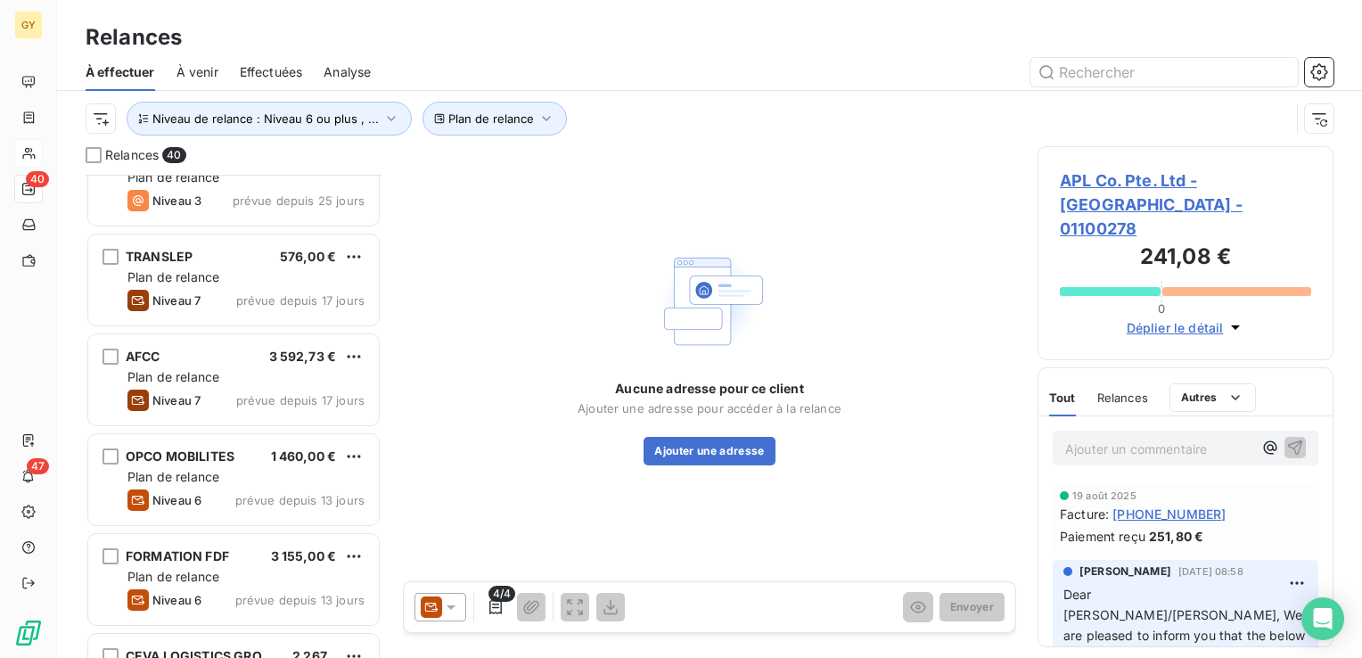
scroll to position [1070, 0]
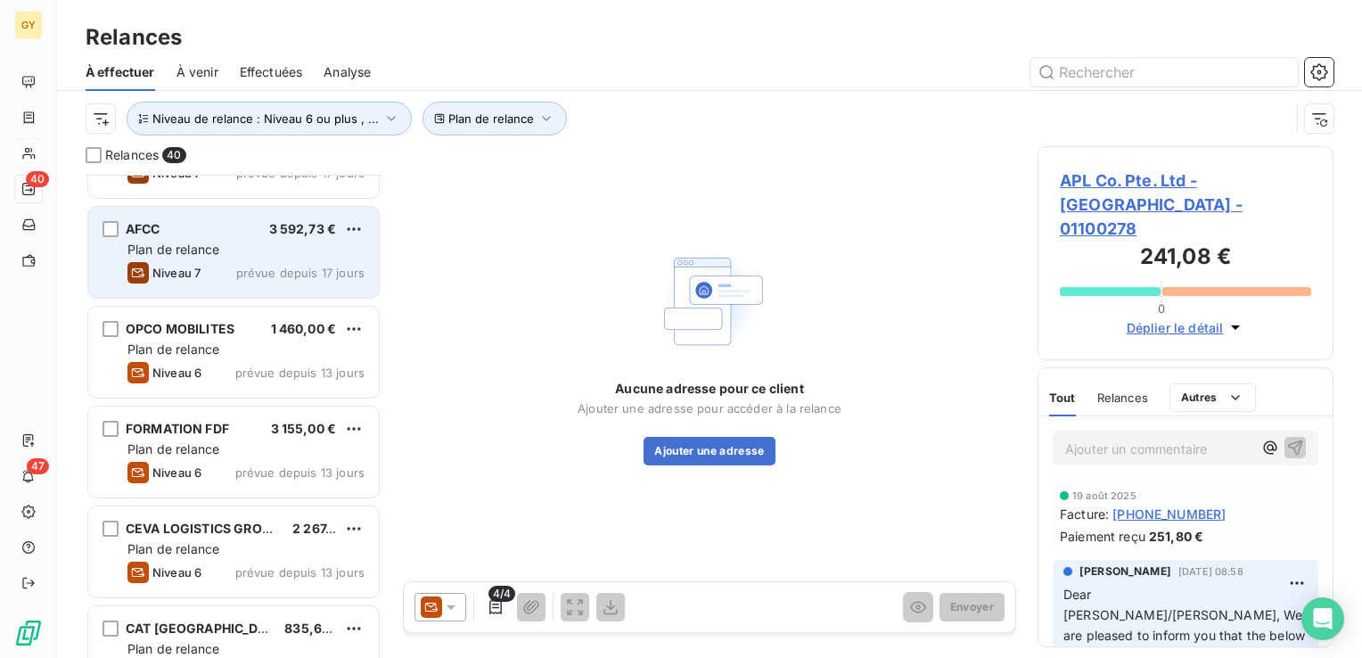
click at [194, 250] on span "Plan de relance" at bounding box center [173, 249] width 92 height 15
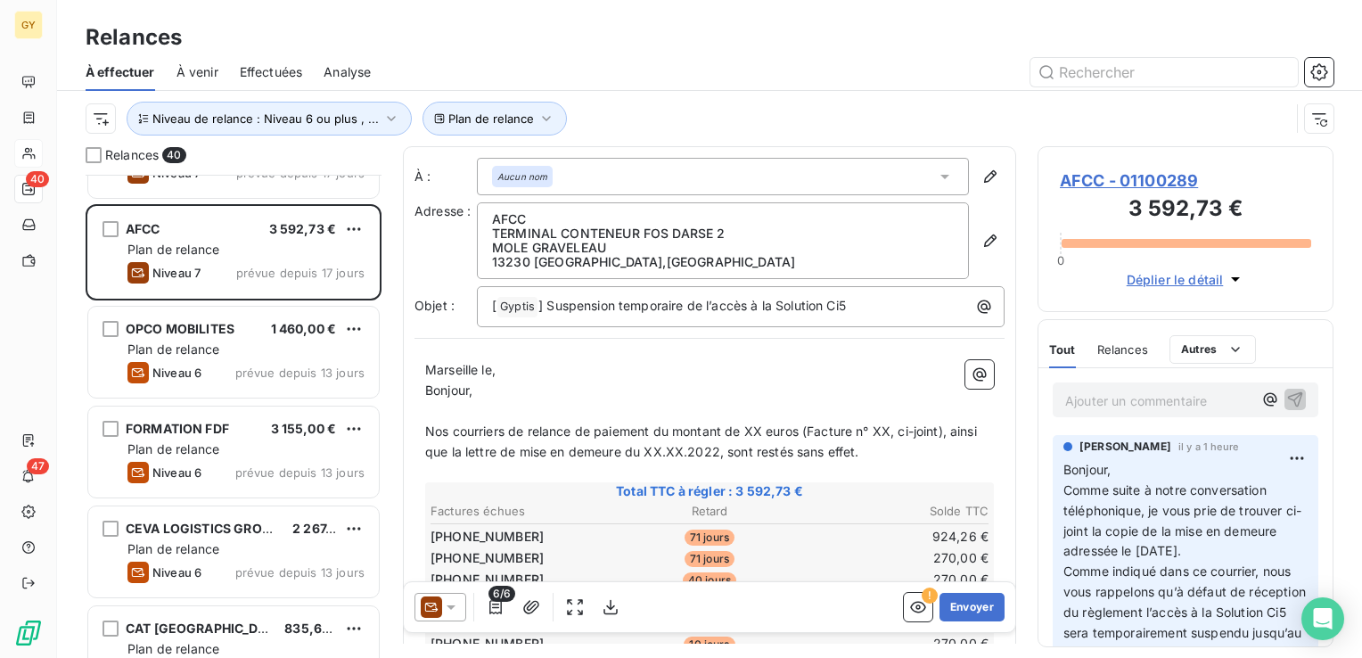
click at [1088, 400] on p "Ajouter un commentaire ﻿" at bounding box center [1158, 401] width 187 height 22
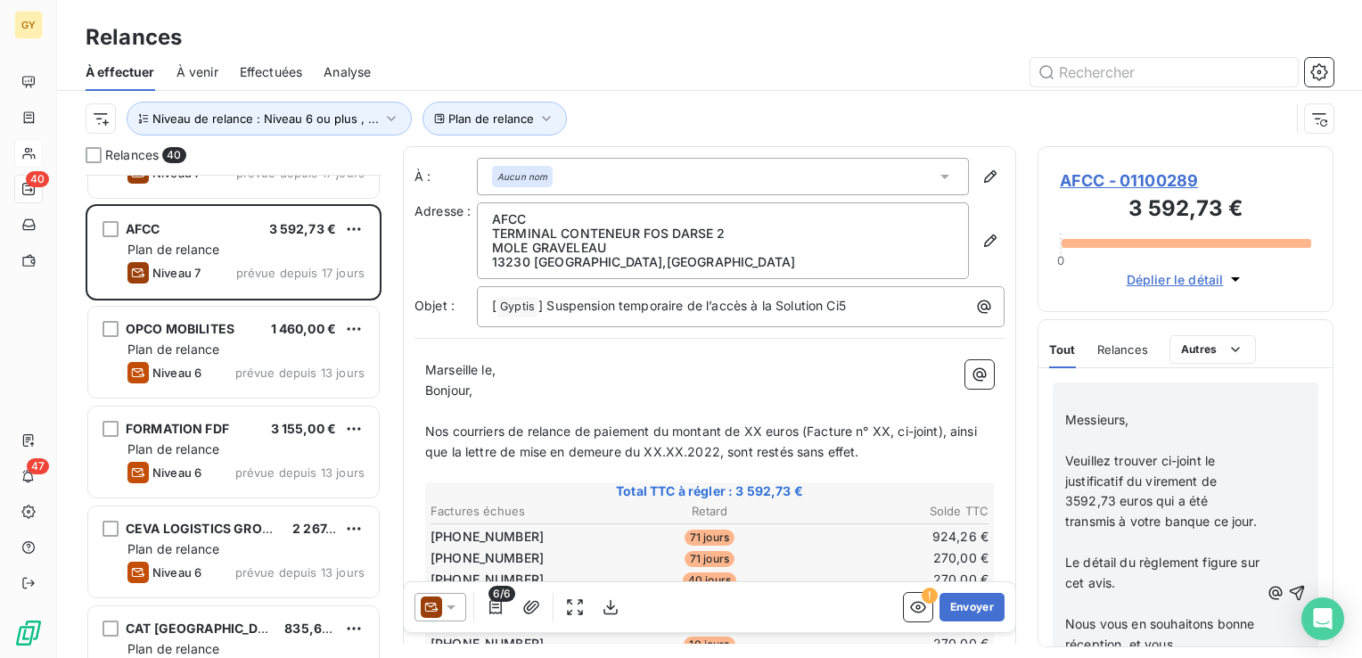
click at [1072, 437] on p "﻿" at bounding box center [1162, 441] width 194 height 21
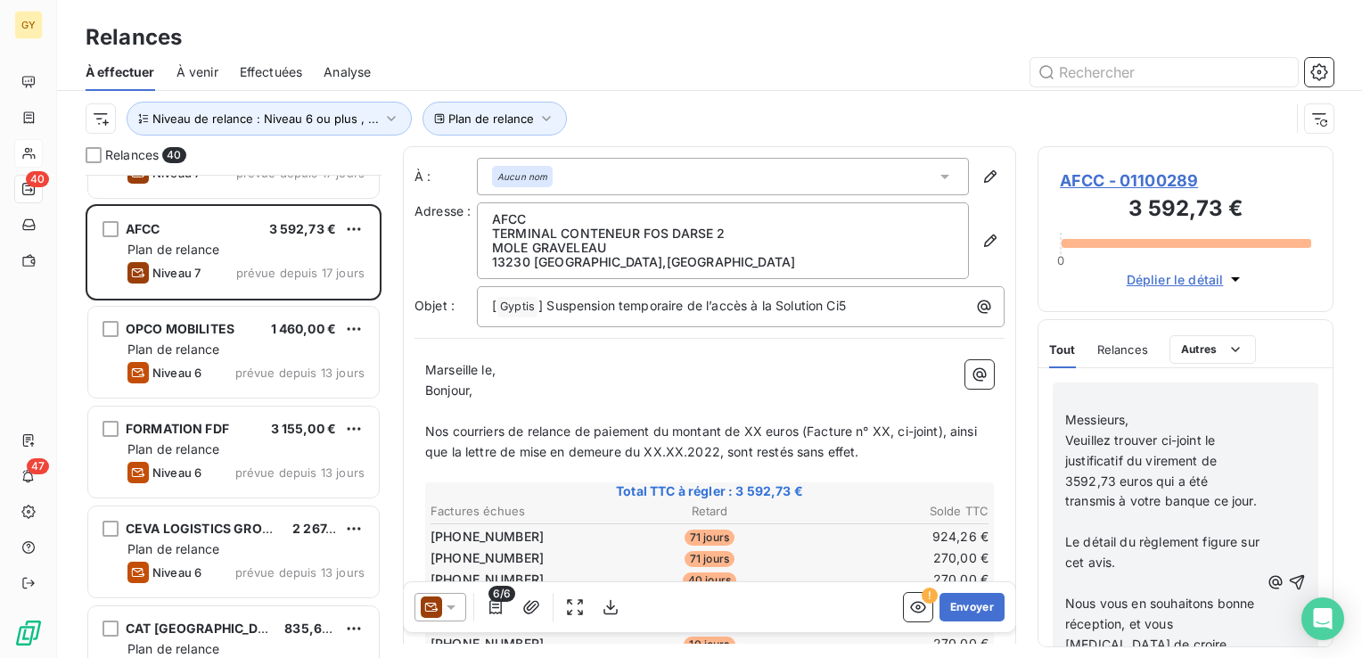
click at [1090, 401] on p "﻿" at bounding box center [1162, 400] width 194 height 21
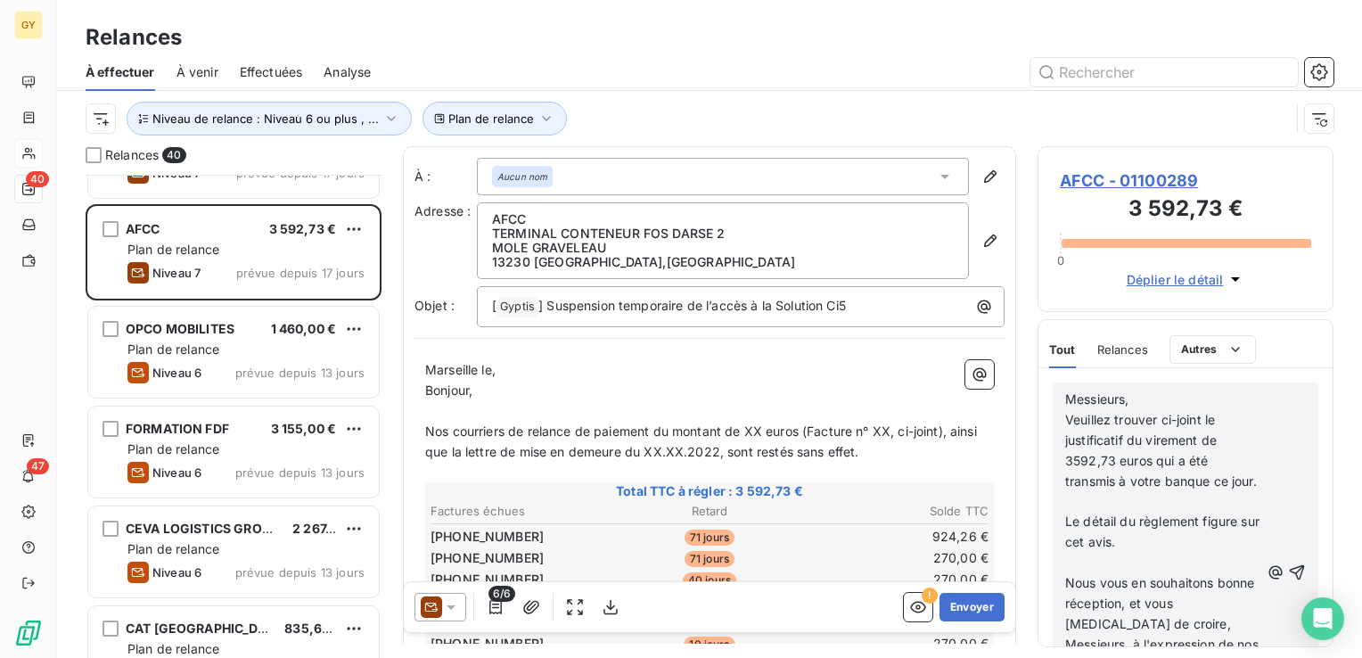
click at [1073, 512] on p "﻿" at bounding box center [1162, 501] width 194 height 21
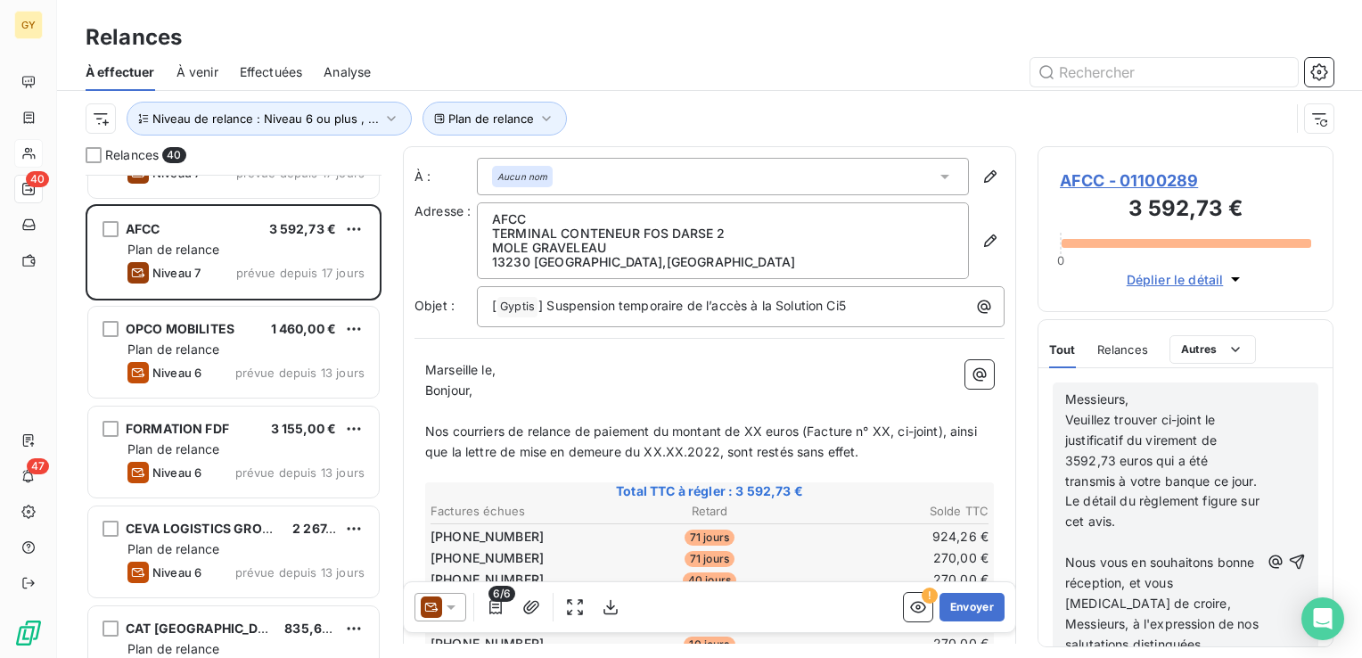
click at [1091, 553] on p "﻿" at bounding box center [1162, 542] width 194 height 21
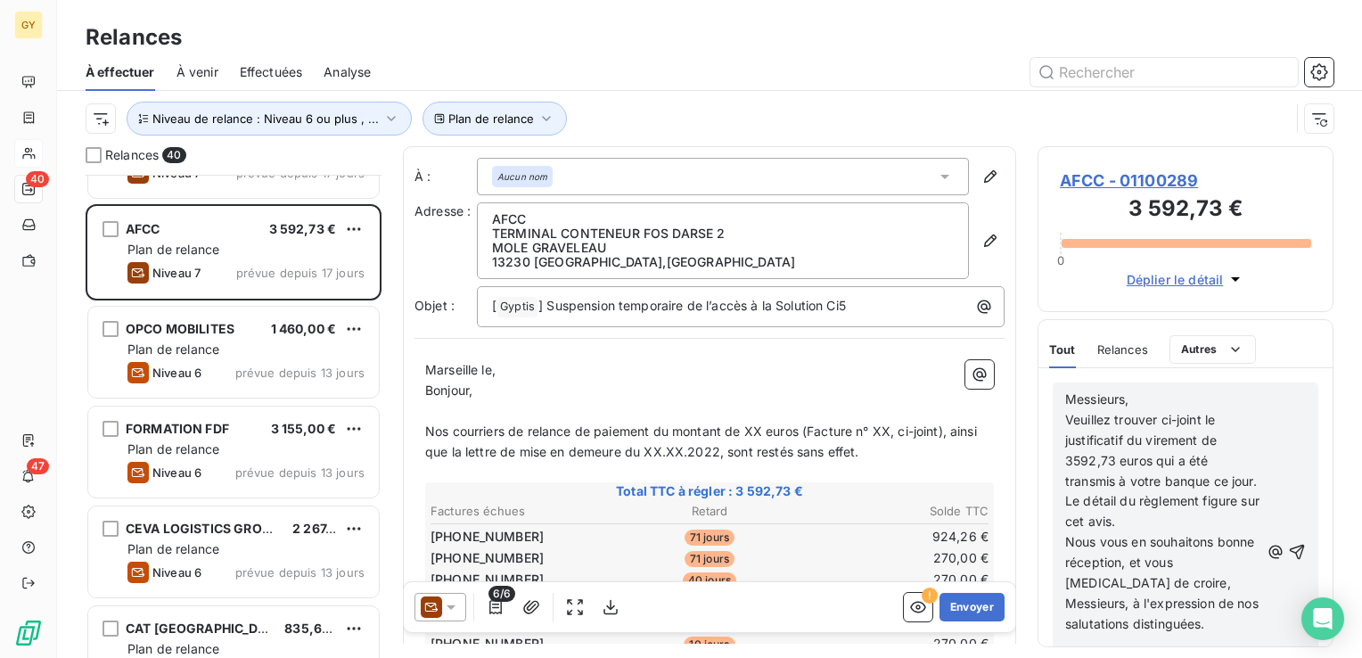
scroll to position [267, 0]
click at [1288, 561] on icon "button" at bounding box center [1297, 552] width 18 height 18
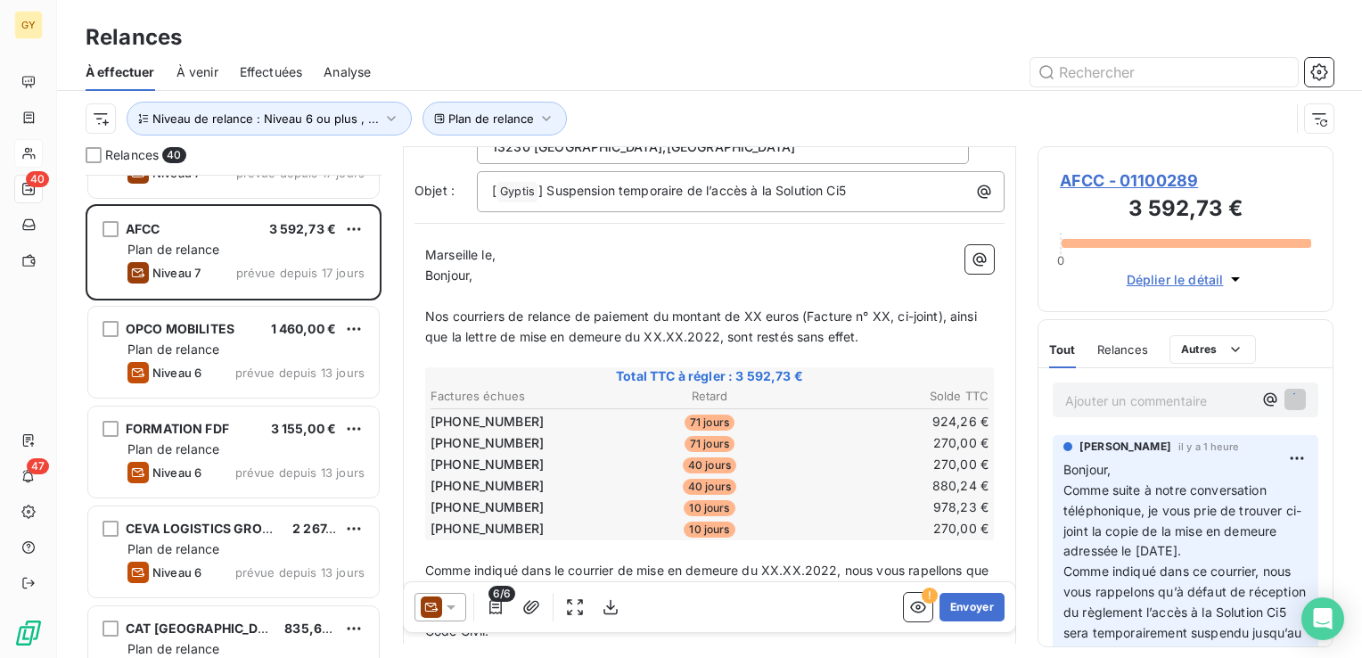
scroll to position [178, 0]
